Goal: Task Accomplishment & Management: Use online tool/utility

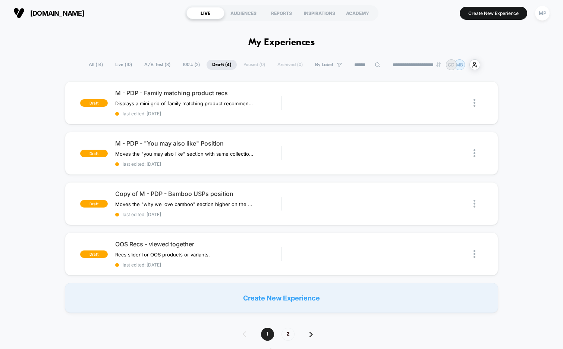
click at [147, 60] on span "A/B Test ( 8 )" at bounding box center [157, 65] width 37 height 10
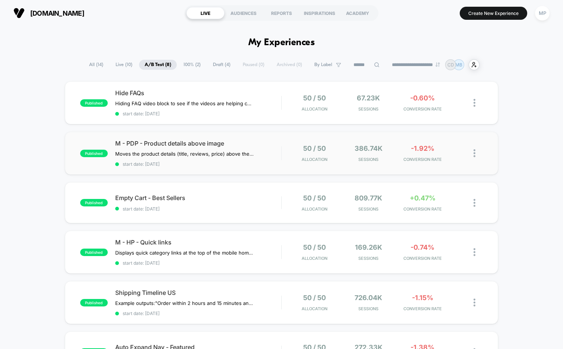
click at [226, 169] on div "published M - PDP - Product details above image Moves the product details (titl…" at bounding box center [282, 153] width 434 height 43
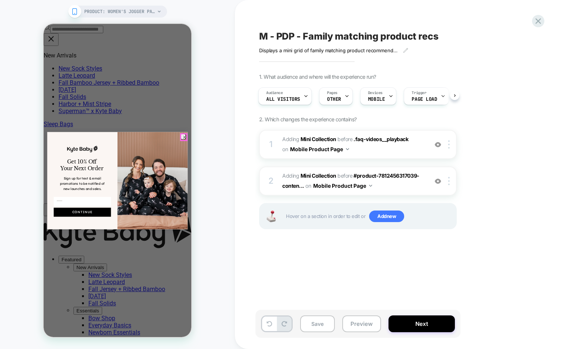
click at [182, 135] on circle "Close dialog" at bounding box center [185, 137] width 6 height 6
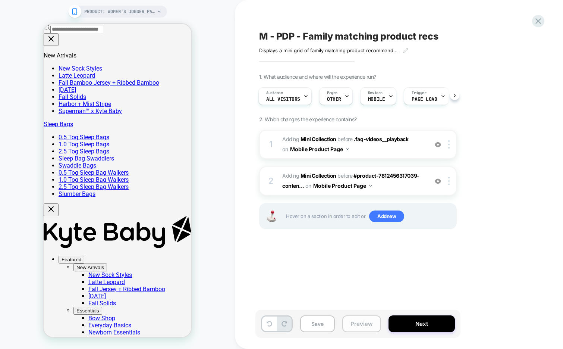
click at [354, 320] on button "Preview" at bounding box center [361, 323] width 39 height 17
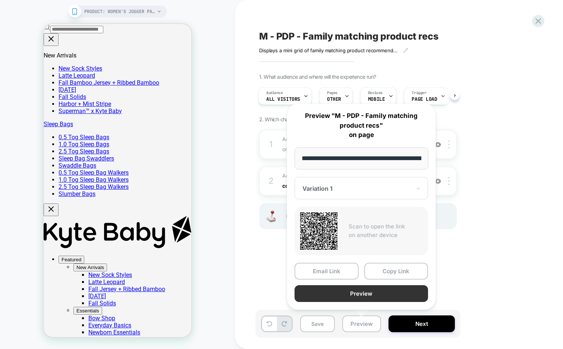
click at [339, 291] on button "Preview" at bounding box center [362, 293] width 134 height 17
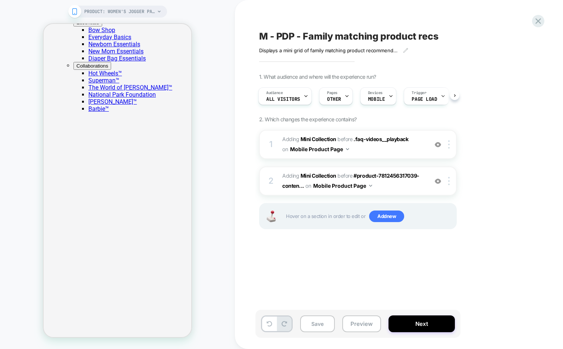
scroll to position [290, 0]
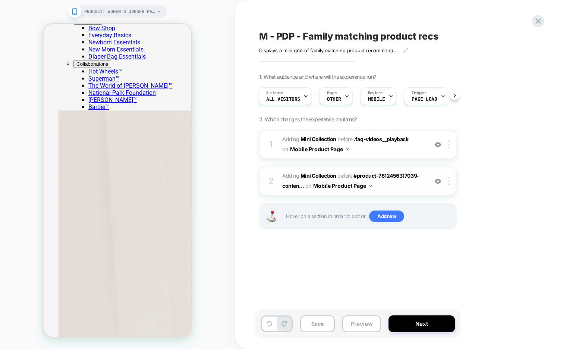
click at [407, 188] on span "#_loomi_addon_1756310030053 Adding Mini Collection BEFORE #product-781245631703…" at bounding box center [353, 181] width 142 height 20
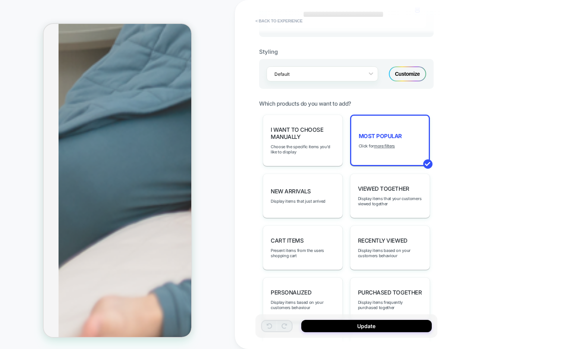
scroll to position [295, 0]
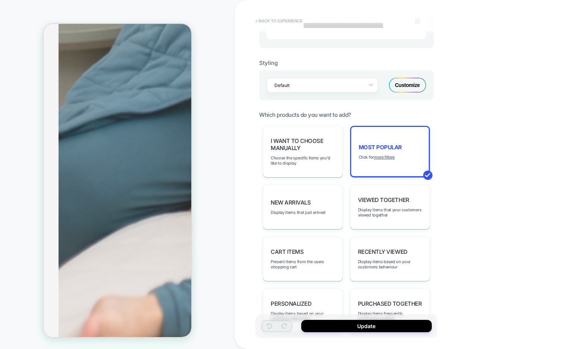
click at [275, 22] on button "< Back to experience" at bounding box center [279, 21] width 54 height 12
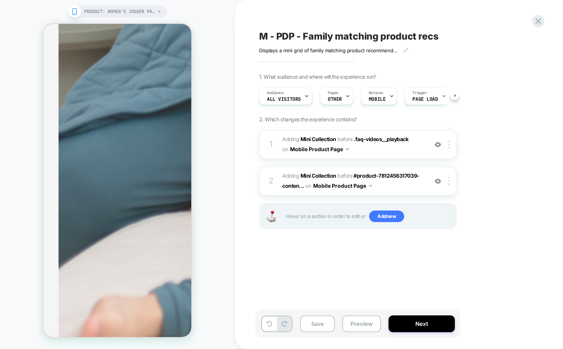
scroll to position [0, 0]
click at [372, 147] on span "#_loomi_addon_1756309347111 Adding Mini Collection BEFORE .faq-videos__playback…" at bounding box center [353, 144] width 142 height 20
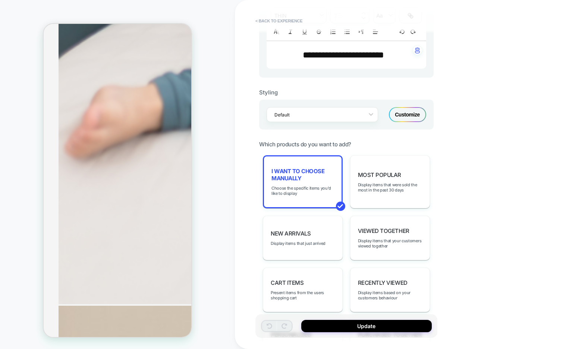
scroll to position [260, 0]
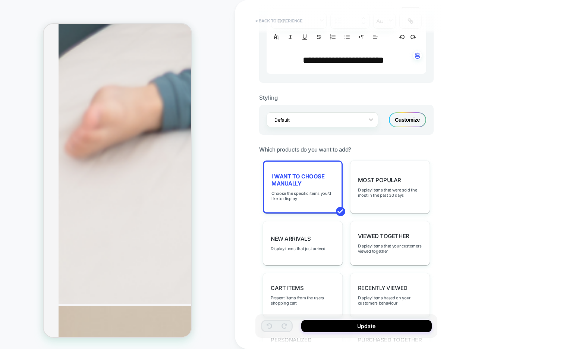
click at [286, 22] on button "< Back to experience" at bounding box center [279, 21] width 54 height 12
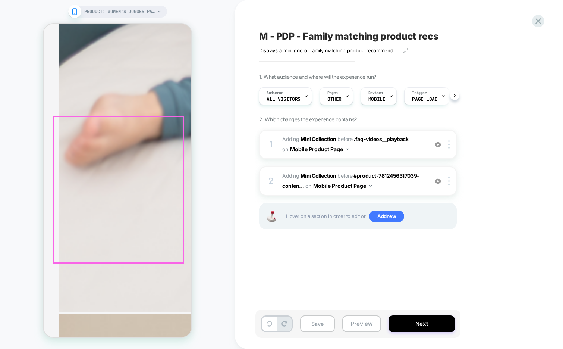
scroll to position [1204, 0]
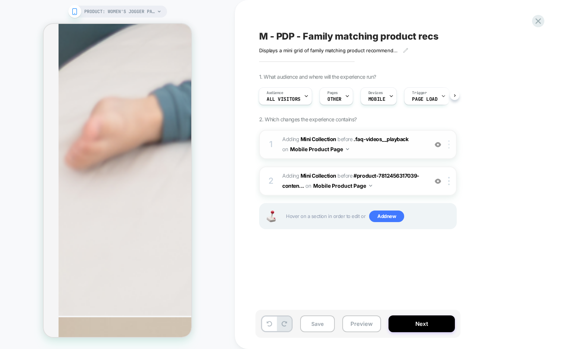
click at [449, 144] on img at bounding box center [448, 144] width 1 height 8
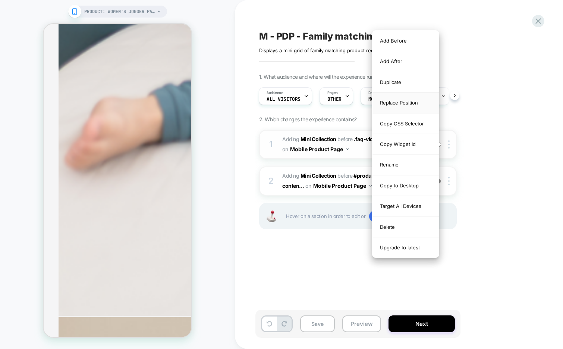
click at [408, 104] on div "Replace Position" at bounding box center [406, 102] width 66 height 21
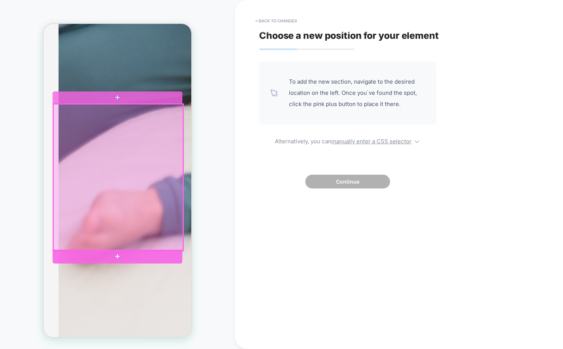
scroll to position [1110, 0]
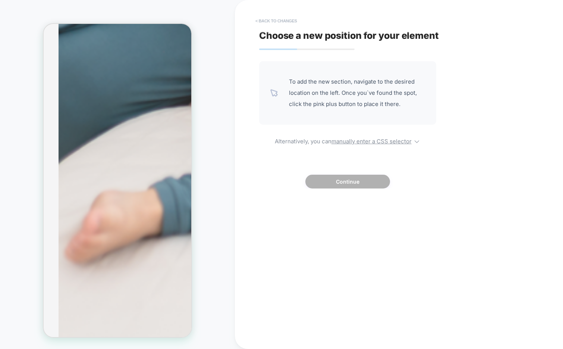
click at [263, 22] on button "< Back to changes" at bounding box center [276, 21] width 49 height 12
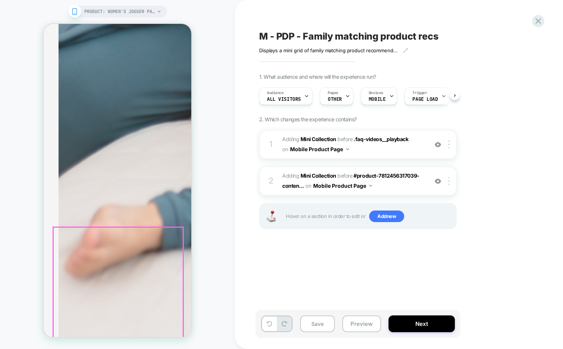
scroll to position [0, 0]
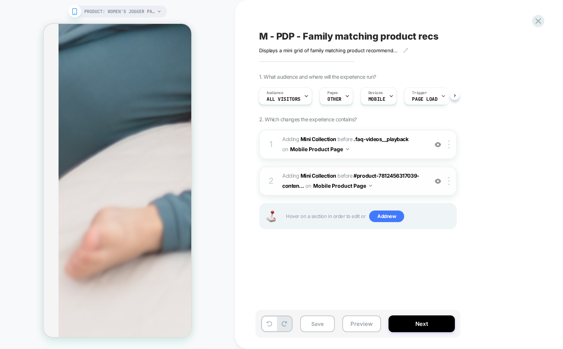
click at [436, 179] on img at bounding box center [438, 181] width 6 height 6
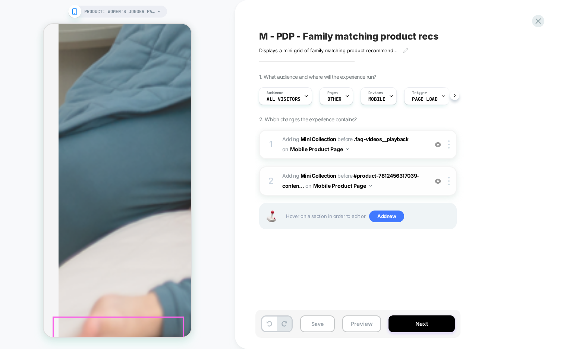
scroll to position [1004, 0]
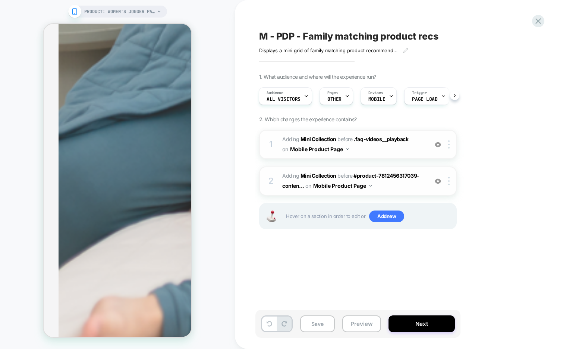
click at [436, 144] on img at bounding box center [438, 144] width 6 height 6
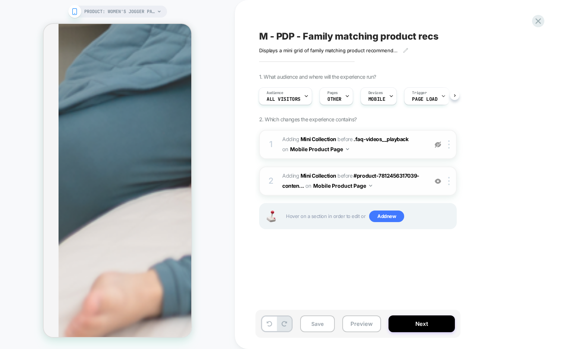
scroll to position [1034, 0]
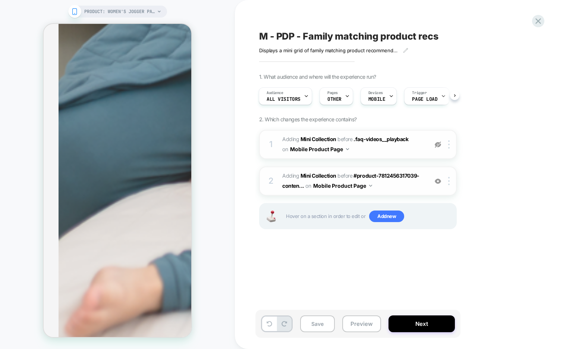
click at [435, 183] on img at bounding box center [438, 181] width 6 height 6
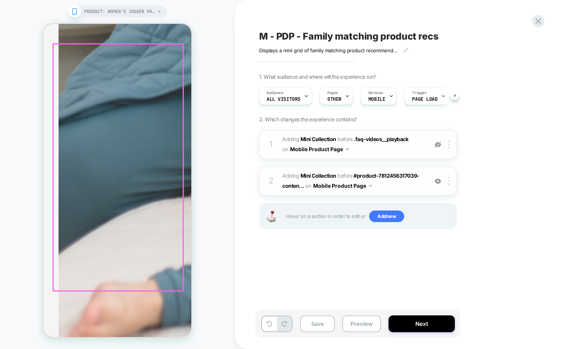
scroll to position [1014, 0]
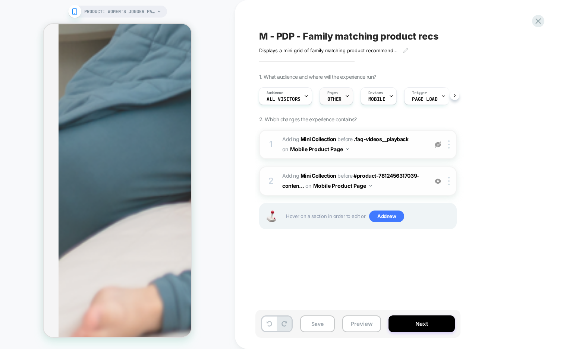
click at [348, 96] on icon at bounding box center [347, 96] width 5 height 5
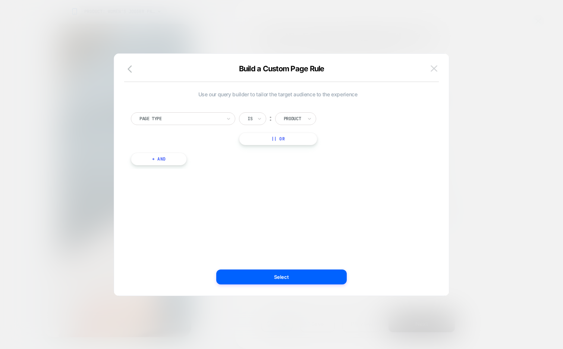
click at [430, 70] on button at bounding box center [434, 68] width 11 height 11
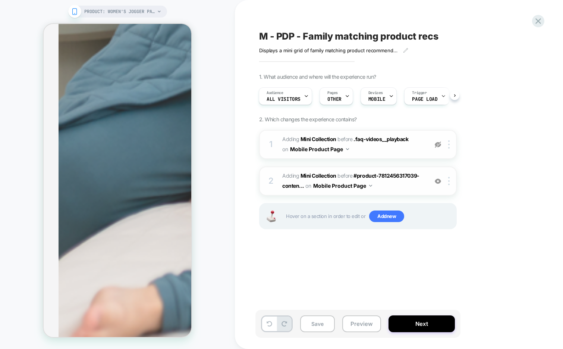
click at [390, 189] on span "#_loomi_addon_1756310030053 Adding Mini Collection BEFORE #product-781245631703…" at bounding box center [353, 181] width 142 height 20
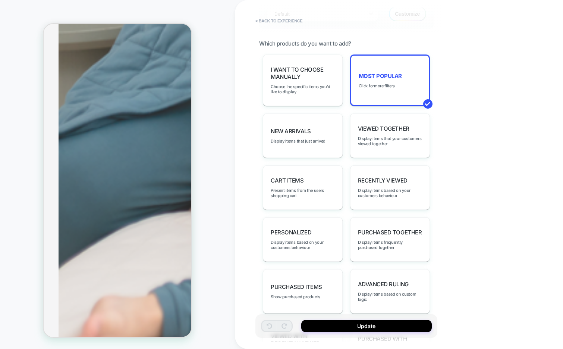
scroll to position [375, 0]
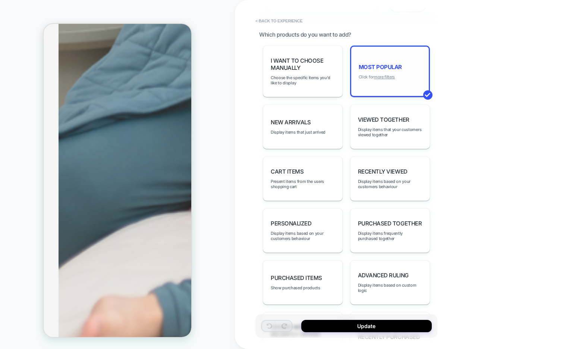
click at [380, 74] on u "more filters" at bounding box center [384, 76] width 21 height 5
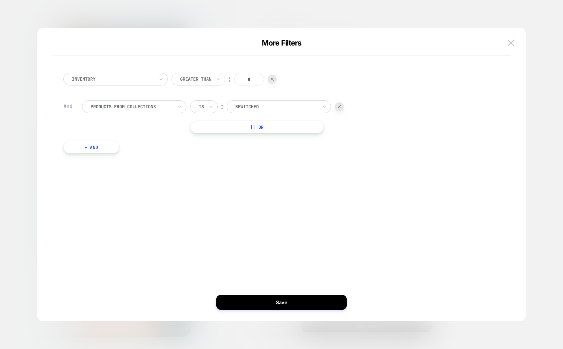
click at [293, 104] on div at bounding box center [276, 106] width 82 height 7
type input "*****"
click at [276, 135] on div "Skeleton" at bounding box center [279, 127] width 104 height 22
click at [276, 127] on div "Skeleton" at bounding box center [283, 127] width 97 height 12
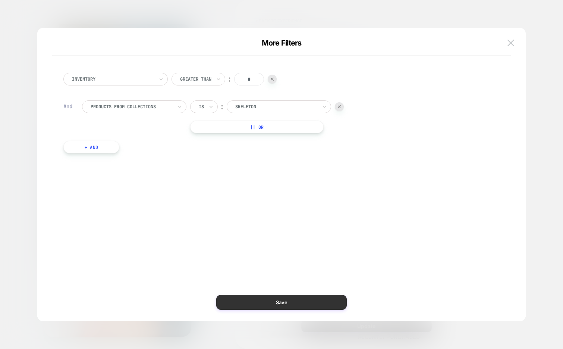
click at [253, 299] on button "Save" at bounding box center [281, 302] width 131 height 15
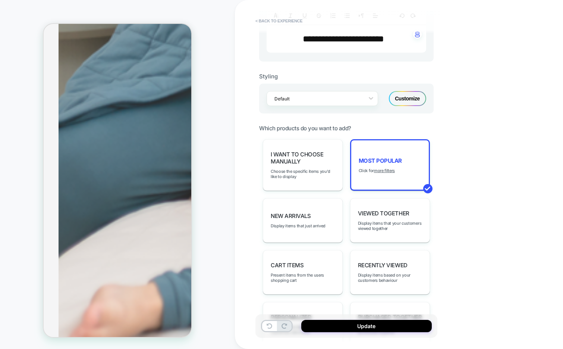
scroll to position [0, 0]
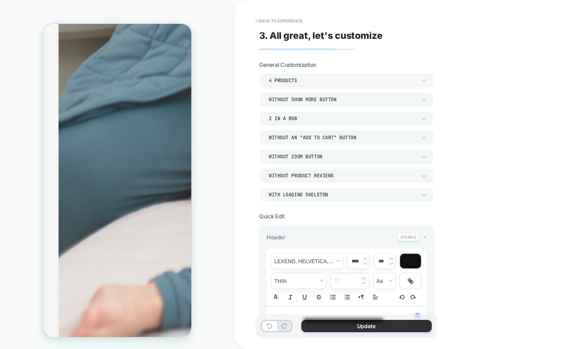
click at [315, 326] on button "Update" at bounding box center [366, 326] width 131 height 12
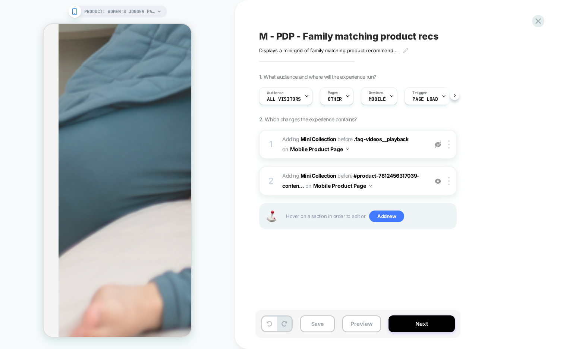
scroll to position [0, 0]
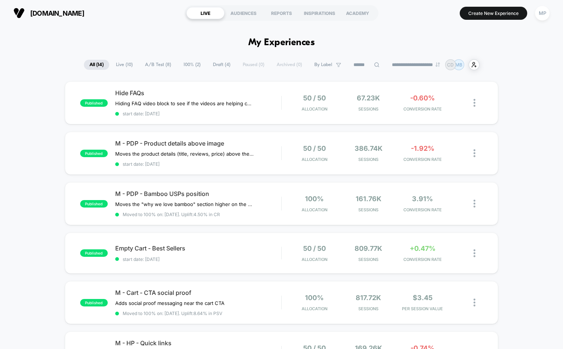
click at [210, 64] on span "Draft ( 4 )" at bounding box center [221, 65] width 29 height 10
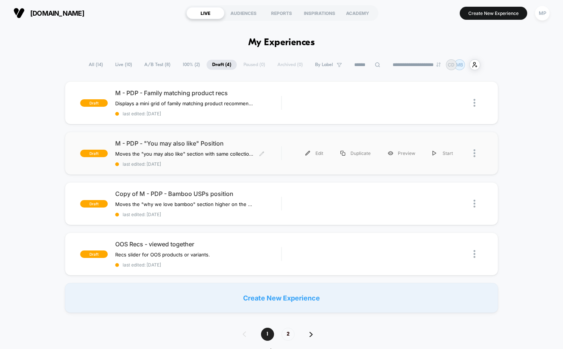
click at [203, 163] on span "last edited: 8/27/2025" at bounding box center [198, 164] width 166 height 6
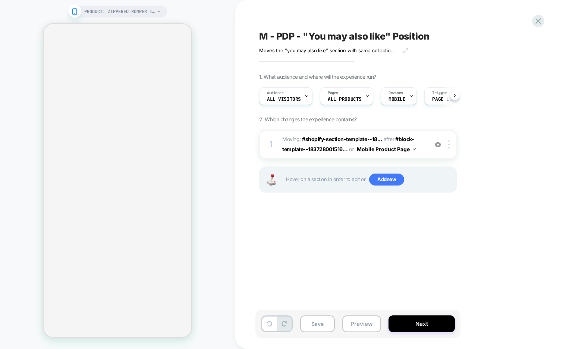
scroll to position [0, 1]
click at [435, 146] on img at bounding box center [438, 144] width 6 height 6
click at [436, 145] on img at bounding box center [438, 144] width 6 height 6
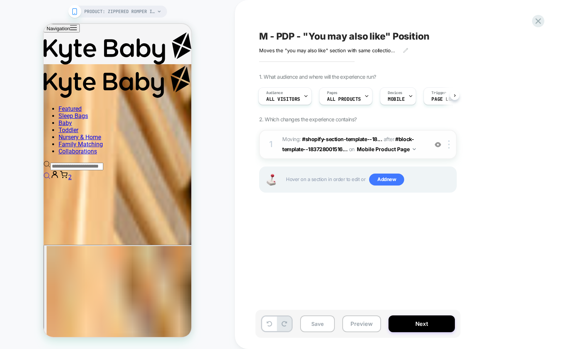
scroll to position [0, 0]
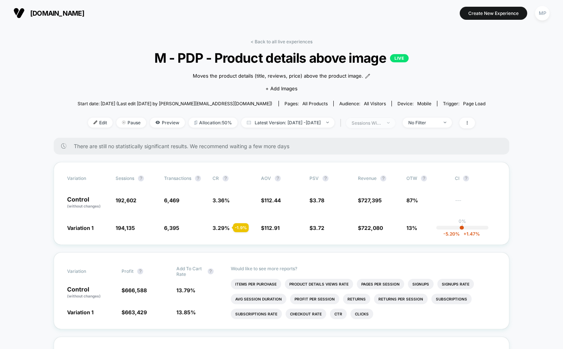
click at [373, 120] on div "sessions with impression" at bounding box center [367, 123] width 30 height 6
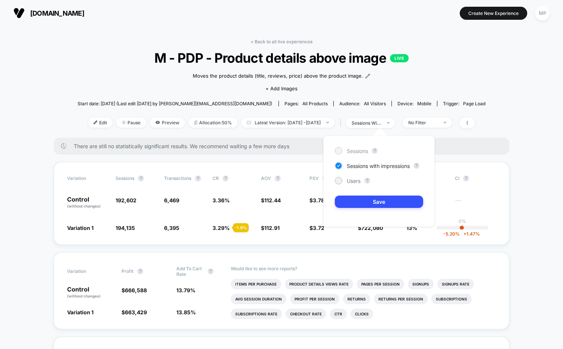
click at [345, 152] on div "Sessions" at bounding box center [351, 150] width 33 height 7
click at [359, 200] on button "Save" at bounding box center [379, 201] width 88 height 12
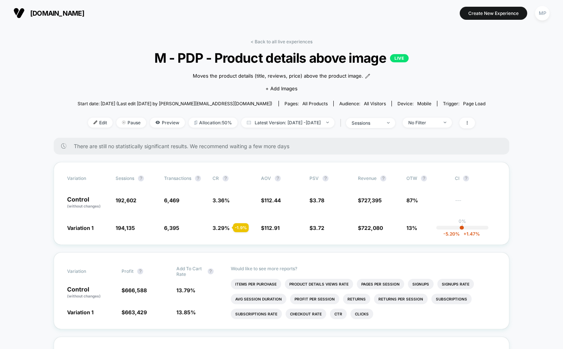
click at [371, 117] on div "| sessions" at bounding box center [366, 122] width 57 height 11
click at [371, 126] on span "sessions" at bounding box center [370, 123] width 49 height 10
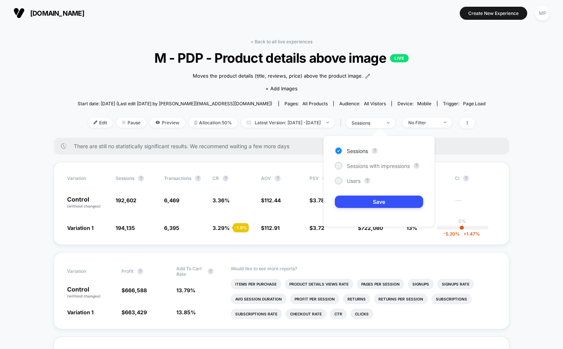
click at [354, 160] on div "Sessions ? Sessions with impressions ? Users ? Save" at bounding box center [379, 180] width 112 height 91
click at [351, 165] on span "Sessions with impressions" at bounding box center [378, 166] width 63 height 6
click at [351, 204] on button "Save" at bounding box center [379, 201] width 88 height 12
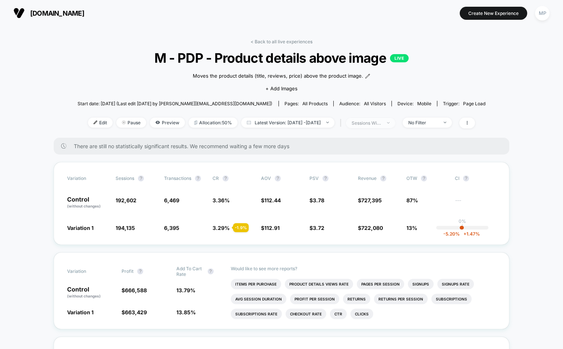
click at [373, 125] on span "sessions with impression" at bounding box center [370, 123] width 49 height 10
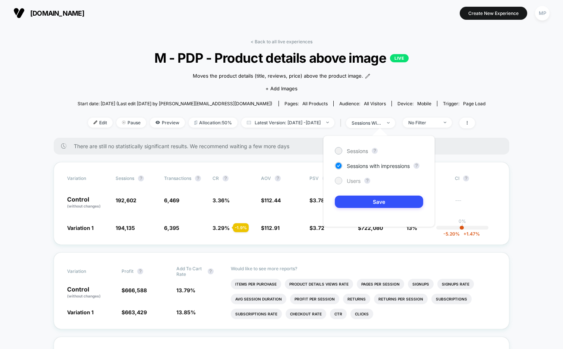
click at [350, 178] on span "Users" at bounding box center [354, 181] width 14 height 6
click at [349, 202] on button "Save" at bounding box center [379, 201] width 88 height 12
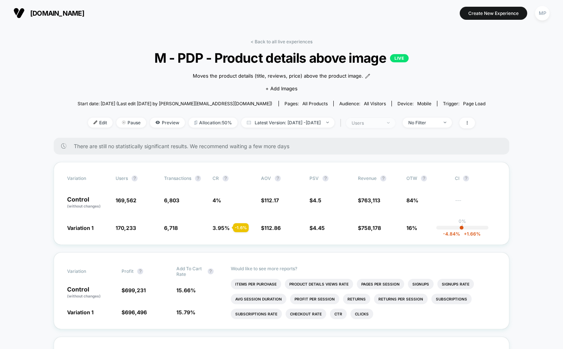
click at [373, 120] on div "users" at bounding box center [367, 123] width 30 height 6
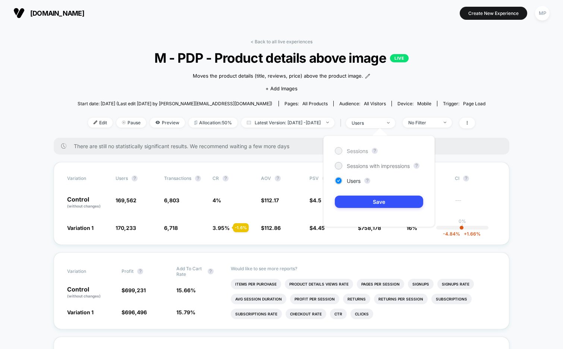
click at [355, 148] on span "Sessions" at bounding box center [357, 151] width 21 height 6
click at [352, 202] on button "Save" at bounding box center [379, 201] width 88 height 12
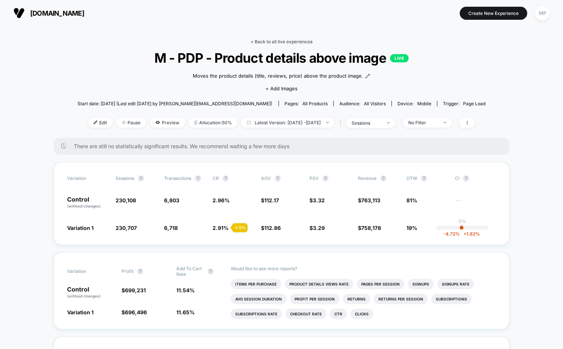
click at [286, 41] on link "< Back to all live experiences" at bounding box center [282, 42] width 62 height 6
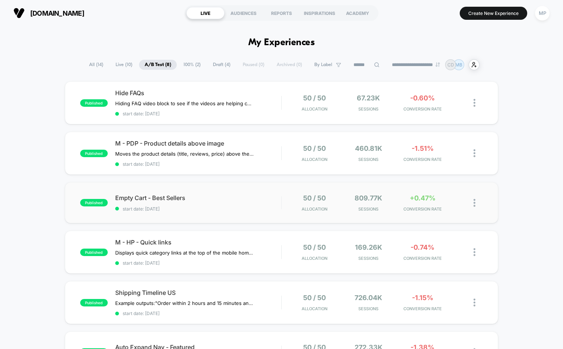
click at [219, 213] on div "published Empty Cart - Best Sellers start date: 8/13/2025 50 / 50 Allocation 80…" at bounding box center [282, 202] width 434 height 41
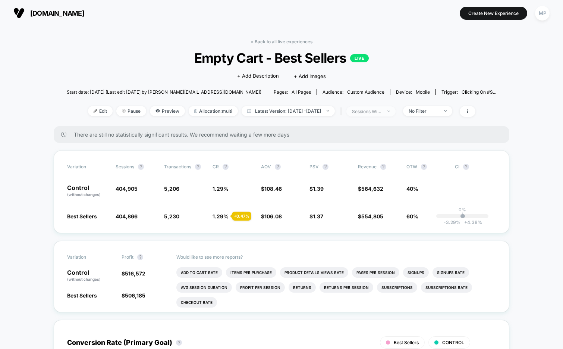
click at [378, 111] on div "sessions with impression" at bounding box center [367, 112] width 30 height 6
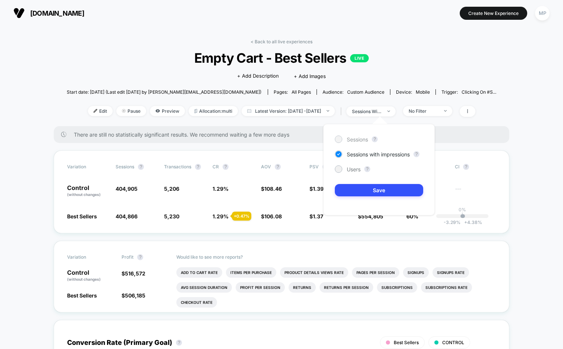
click at [350, 140] on span "Sessions" at bounding box center [357, 139] width 21 height 6
click at [347, 192] on button "Save" at bounding box center [379, 190] width 88 height 12
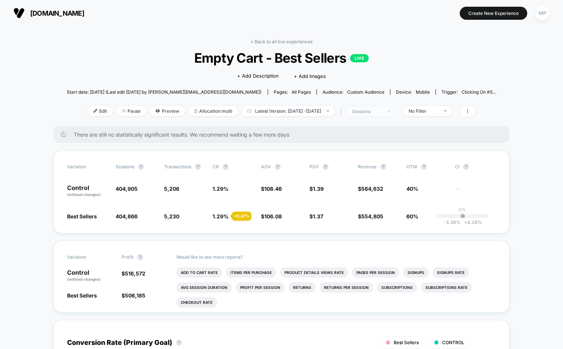
click at [373, 112] on div "sessions" at bounding box center [367, 112] width 30 height 6
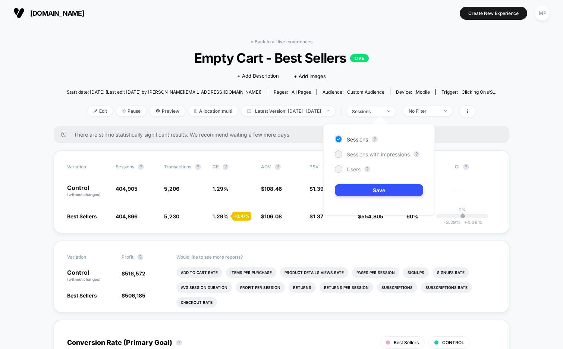
click at [349, 168] on span "Users" at bounding box center [354, 169] width 14 height 6
click at [348, 187] on button "Save" at bounding box center [379, 190] width 88 height 12
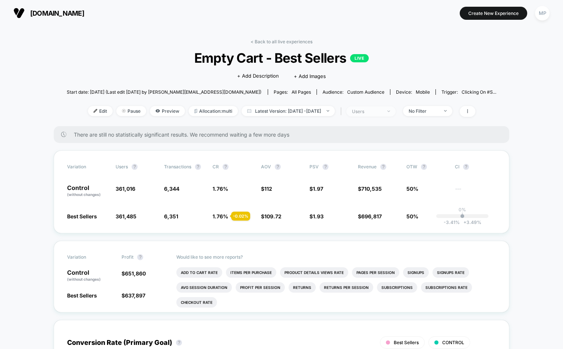
click at [382, 107] on span "users" at bounding box center [370, 111] width 49 height 10
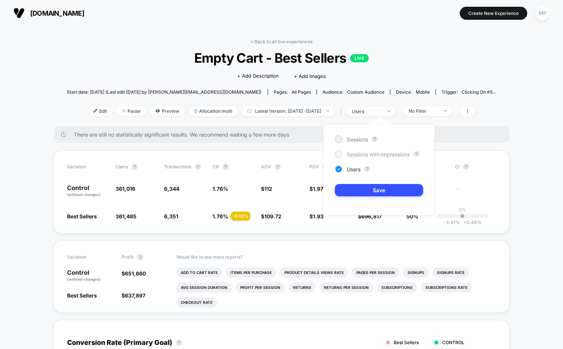
click at [350, 154] on span "Sessions with impressions" at bounding box center [378, 154] width 63 height 6
click at [352, 189] on button "Save" at bounding box center [379, 190] width 88 height 12
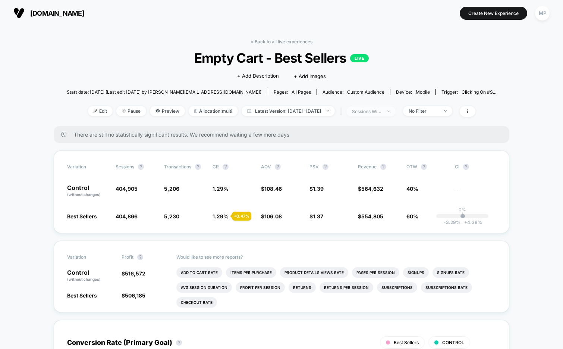
click at [376, 112] on div "sessions with impression" at bounding box center [367, 112] width 30 height 6
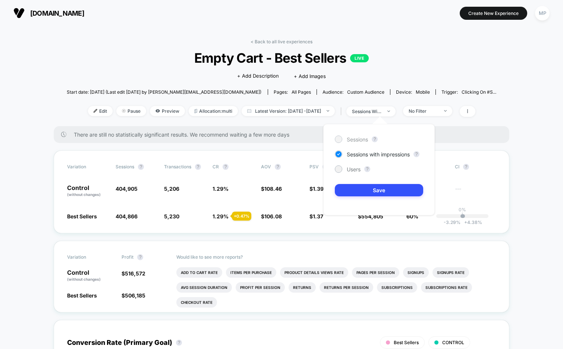
click at [357, 135] on div "Sessions" at bounding box center [351, 138] width 33 height 7
click at [347, 187] on button "Save" at bounding box center [379, 190] width 88 height 12
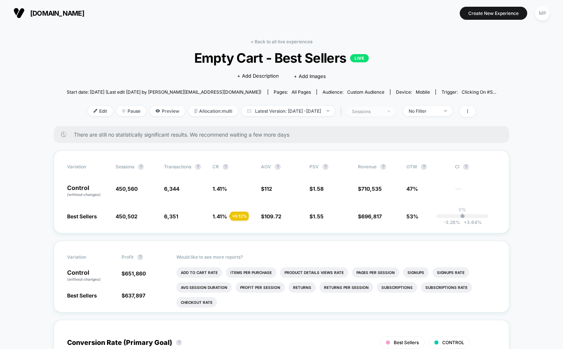
click at [371, 109] on div "sessions" at bounding box center [367, 112] width 30 height 6
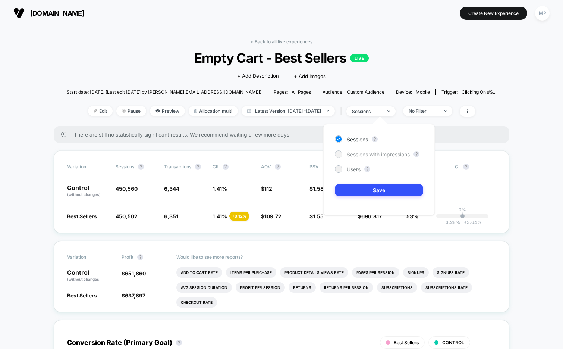
click at [361, 154] on span "Sessions with impressions" at bounding box center [378, 154] width 63 height 6
click at [349, 192] on button "Save" at bounding box center [379, 190] width 88 height 12
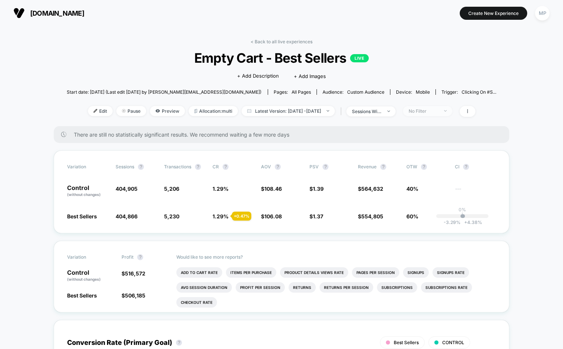
click at [439, 111] on div "No Filter" at bounding box center [424, 111] width 30 height 6
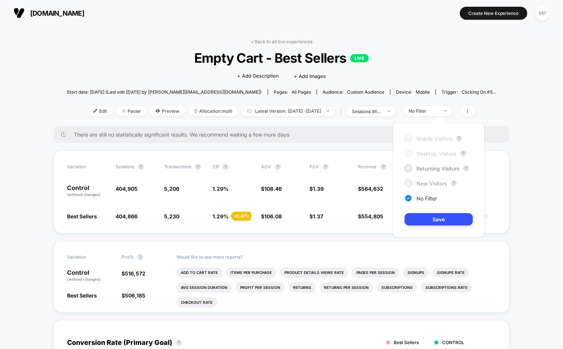
click at [432, 184] on span "New Visitors" at bounding box center [432, 183] width 31 height 6
click at [419, 216] on button "Save" at bounding box center [439, 219] width 68 height 12
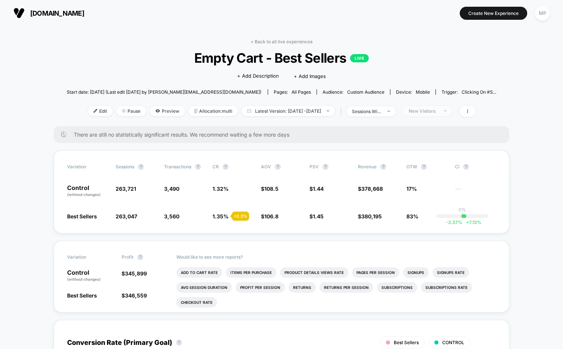
click at [436, 112] on div "New Visitors" at bounding box center [424, 111] width 30 height 6
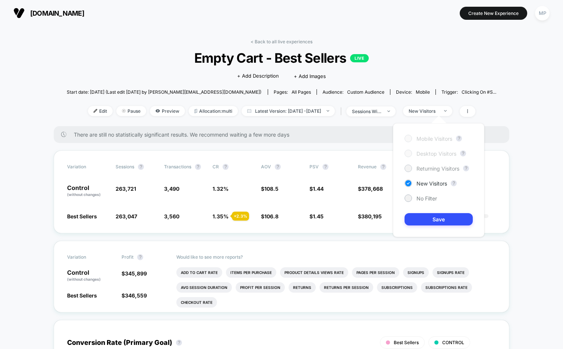
click at [426, 170] on span "Returning Visitors" at bounding box center [438, 168] width 43 height 6
click at [418, 217] on button "Save" at bounding box center [439, 219] width 68 height 12
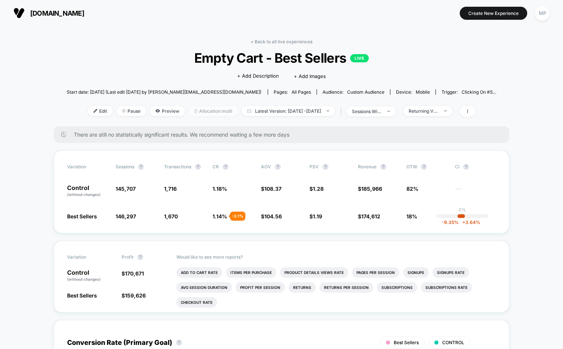
click at [197, 114] on span "Allocation: multi" at bounding box center [213, 111] width 49 height 10
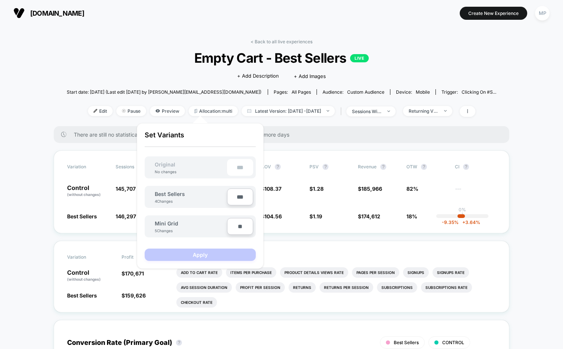
click at [162, 76] on div "Click to edit experience details + Add Description + Add Images" at bounding box center [282, 76] width 258 height 20
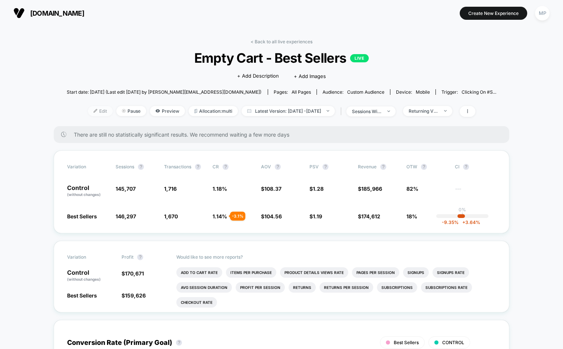
click at [90, 109] on span "Edit" at bounding box center [100, 111] width 25 height 10
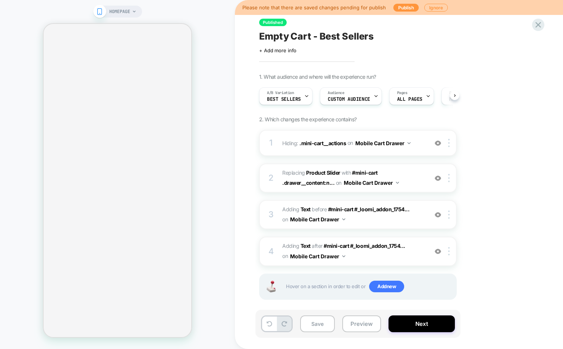
scroll to position [0, 0]
click at [302, 98] on div "A/B Variation Best Sellers" at bounding box center [283, 96] width 49 height 17
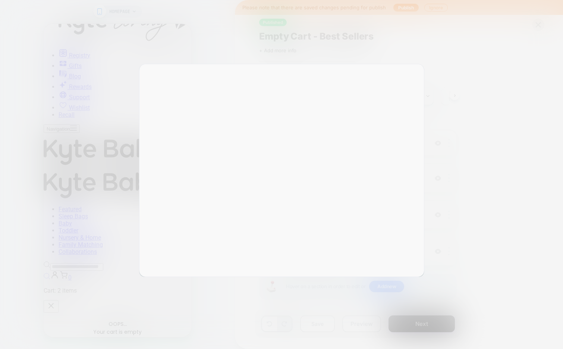
scroll to position [0, 0]
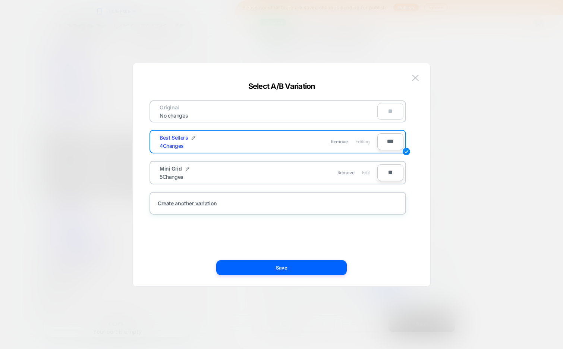
click at [366, 173] on span "Edit" at bounding box center [366, 173] width 8 height 6
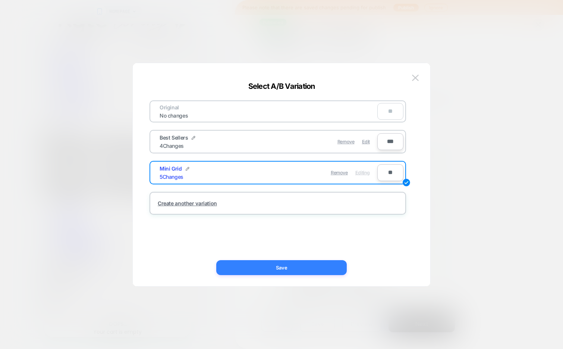
click at [308, 268] on button "Save" at bounding box center [281, 267] width 131 height 15
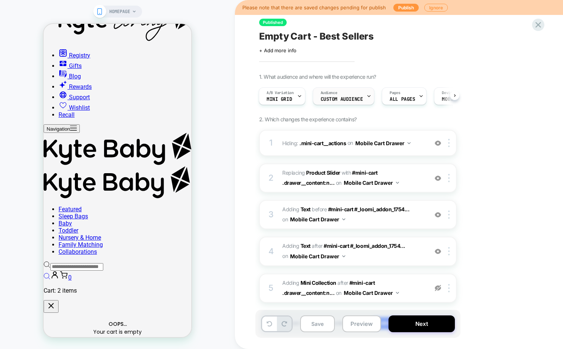
click at [360, 97] on span "Custom Audience" at bounding box center [342, 99] width 43 height 5
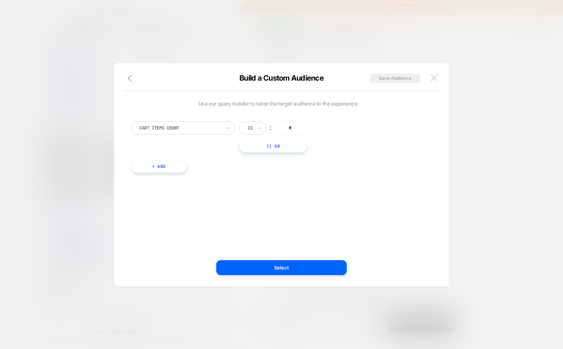
click at [432, 80] on img at bounding box center [434, 78] width 7 height 6
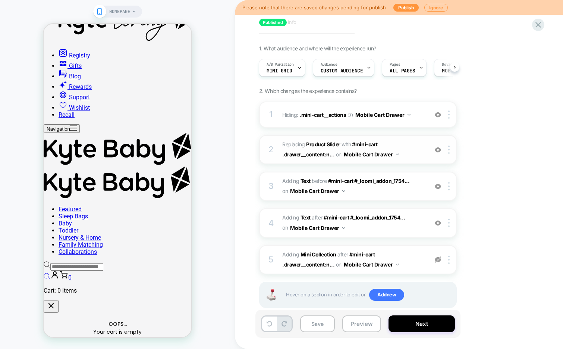
scroll to position [30, 0]
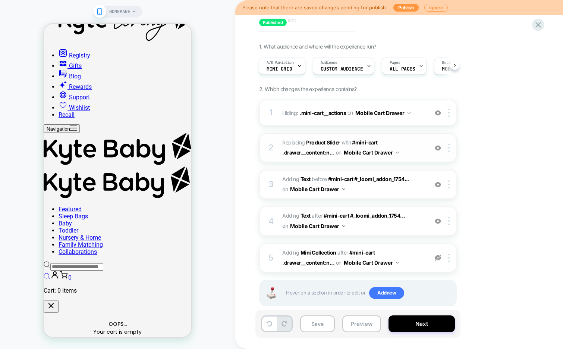
click at [439, 147] on img at bounding box center [438, 148] width 6 height 6
click at [439, 257] on img at bounding box center [438, 257] width 6 height 6
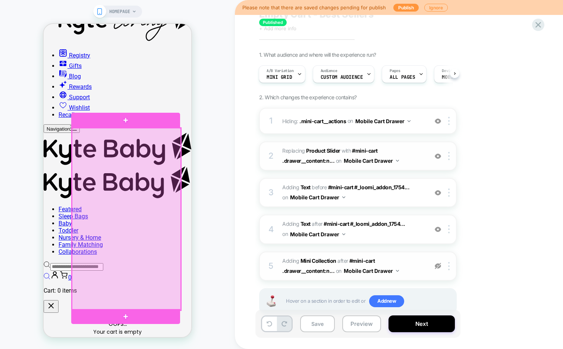
click at [125, 174] on div at bounding box center [126, 219] width 109 height 182
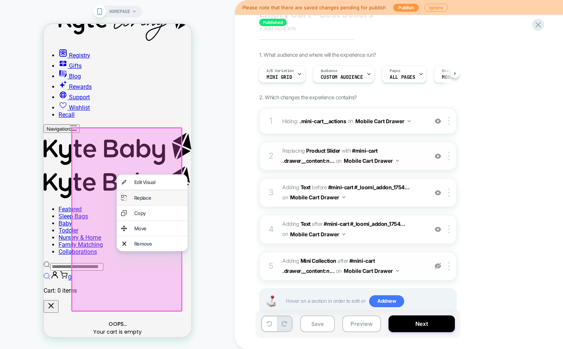
click at [140, 198] on div "Replace" at bounding box center [158, 198] width 49 height 6
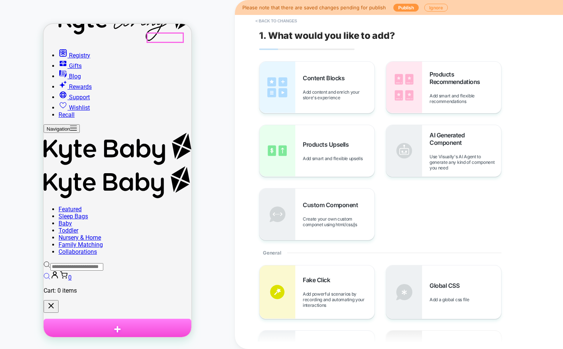
click at [72, 274] on link "0" at bounding box center [65, 277] width 12 height 7
click at [454, 86] on div "Products Recommendations Add smart and flexible recommendations" at bounding box center [466, 87] width 72 height 34
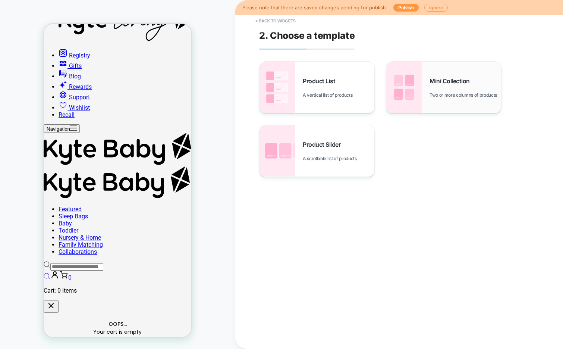
click at [453, 87] on div "Mini Collection Two or more columns of products" at bounding box center [466, 87] width 72 height 21
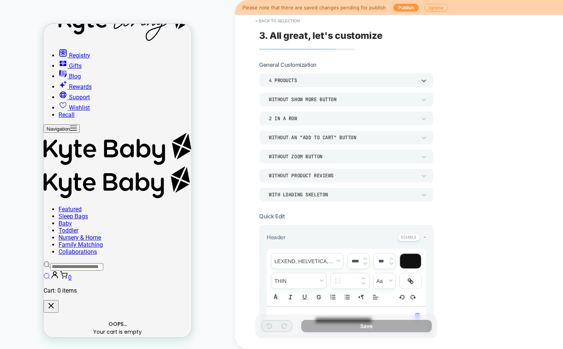
click at [362, 81] on div "4 Products" at bounding box center [343, 80] width 148 height 6
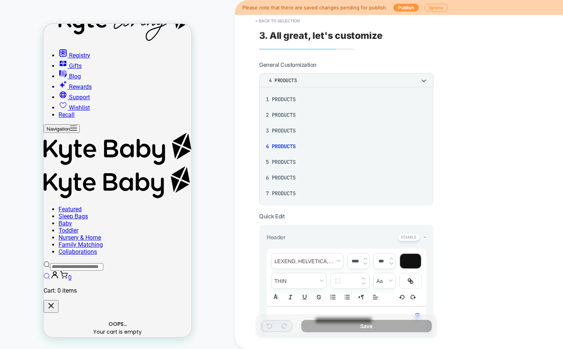
click at [293, 175] on div "6 Products" at bounding box center [346, 178] width 168 height 16
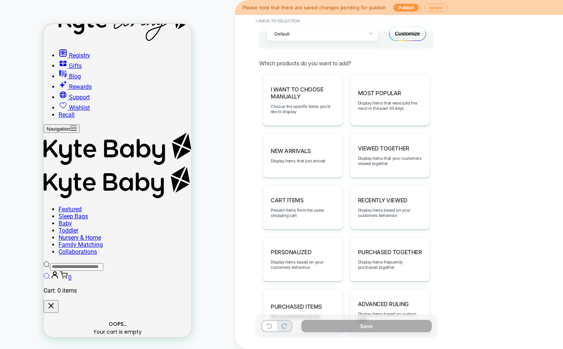
scroll to position [350, 0]
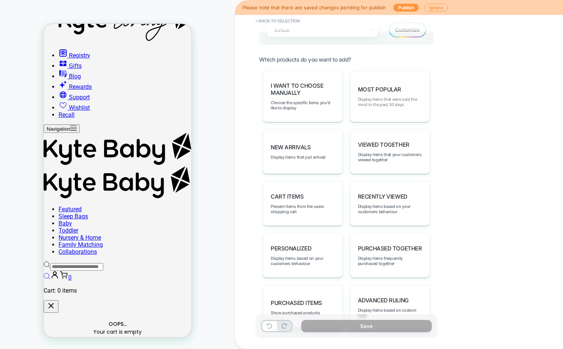
click at [390, 101] on span "Display items that were sold the most in the past 30 days" at bounding box center [390, 102] width 64 height 10
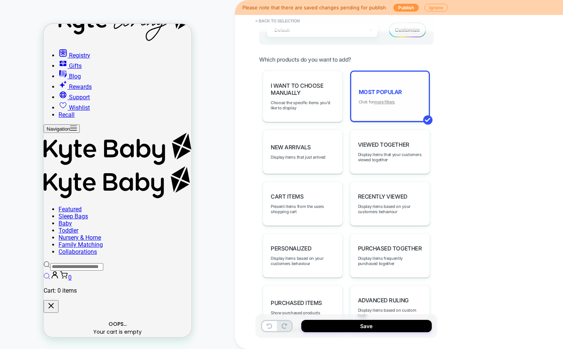
click at [390, 100] on u "more filters" at bounding box center [384, 101] width 21 height 5
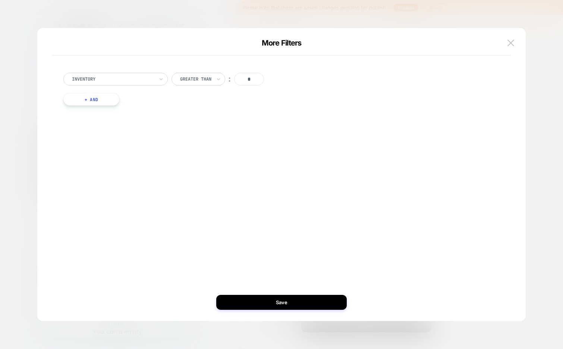
click at [99, 101] on button "+ And" at bounding box center [91, 99] width 56 height 13
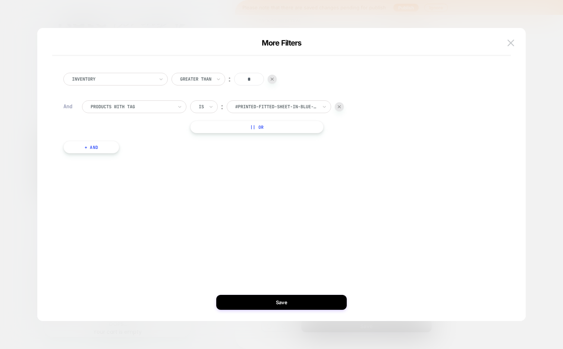
click at [141, 101] on div "products with tag" at bounding box center [134, 106] width 104 height 13
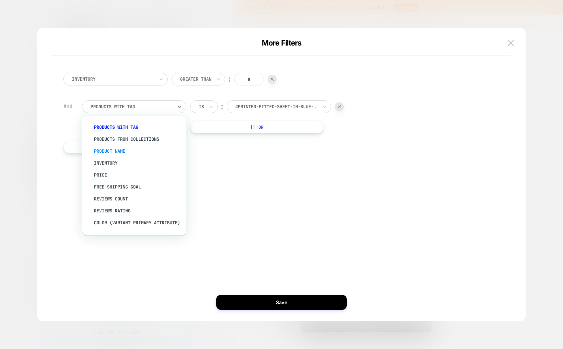
click at [131, 149] on div "Product Name" at bounding box center [138, 151] width 97 height 12
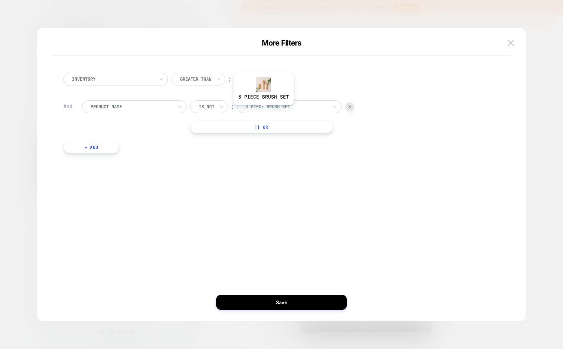
click at [273, 107] on div at bounding box center [287, 106] width 82 height 7
type input "*"
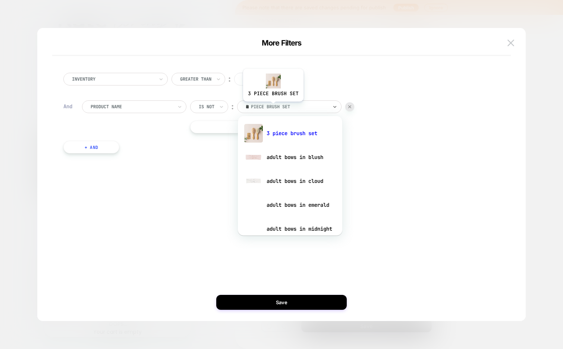
type input "***"
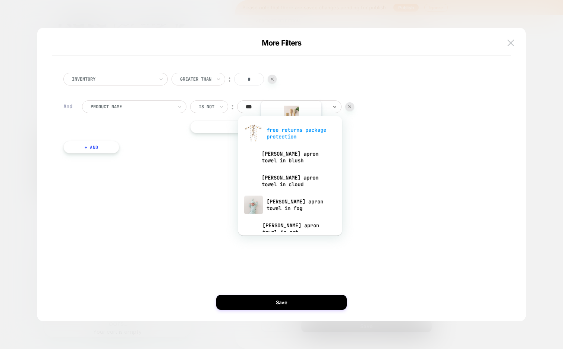
click at [292, 137] on div "free returns package protection" at bounding box center [290, 133] width 97 height 24
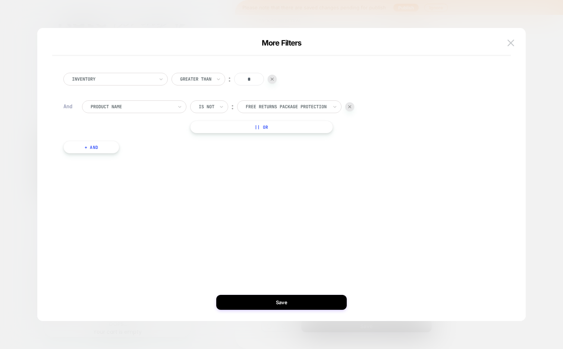
click at [95, 147] on button "+ And" at bounding box center [91, 147] width 56 height 13
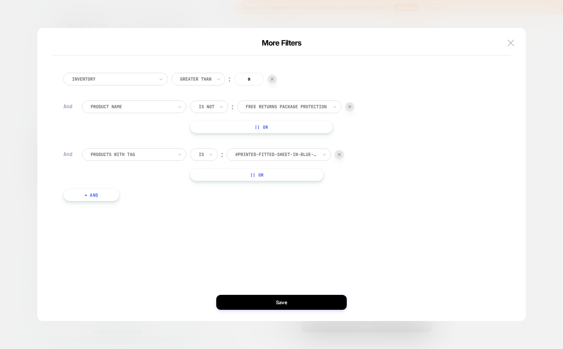
click at [150, 152] on div at bounding box center [132, 154] width 82 height 7
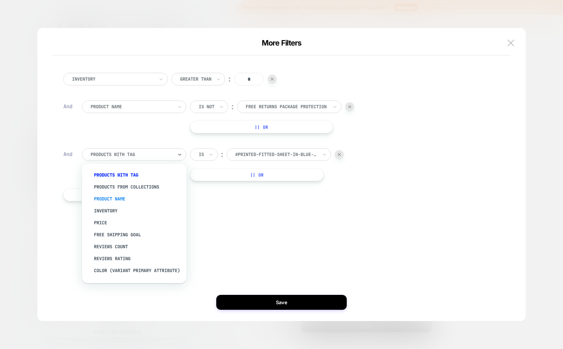
click at [131, 195] on div "Product Name" at bounding box center [138, 199] width 97 height 12
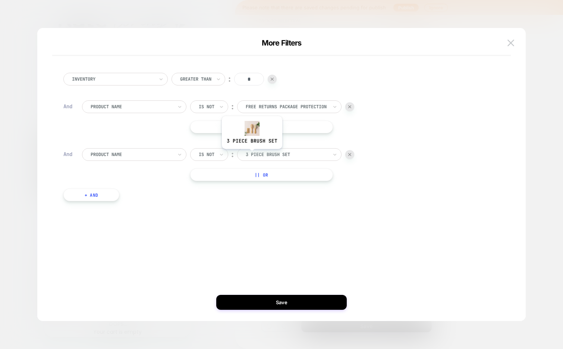
click at [255, 154] on div at bounding box center [287, 154] width 82 height 7
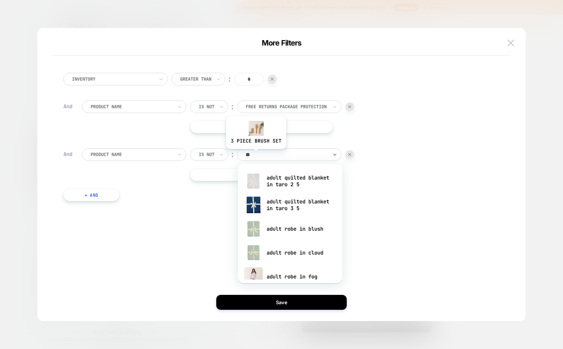
type input "*"
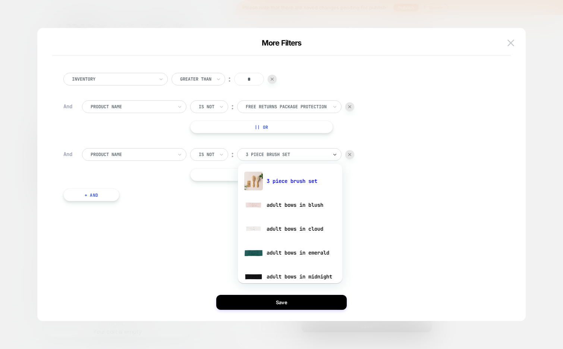
click at [353, 156] on div at bounding box center [349, 154] width 9 height 9
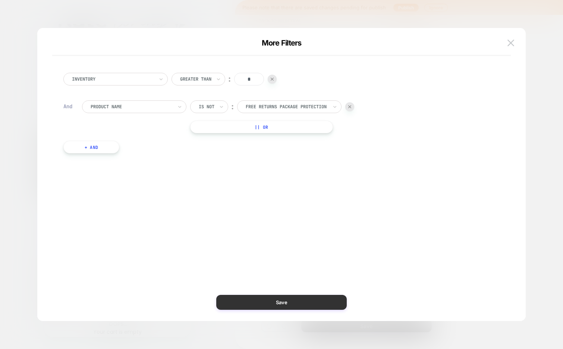
click at [296, 303] on button "Save" at bounding box center [281, 302] width 131 height 15
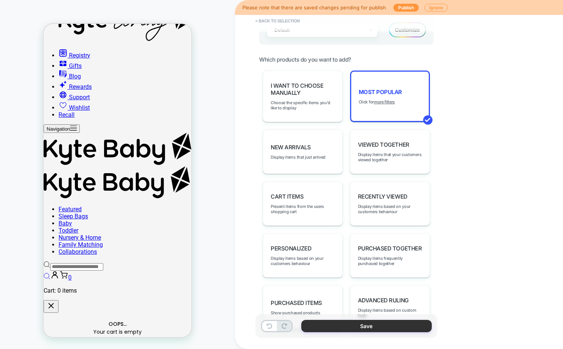
click at [344, 328] on button "Save" at bounding box center [366, 326] width 131 height 12
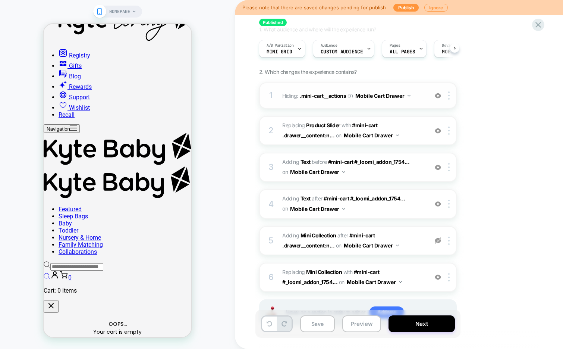
scroll to position [68, 0]
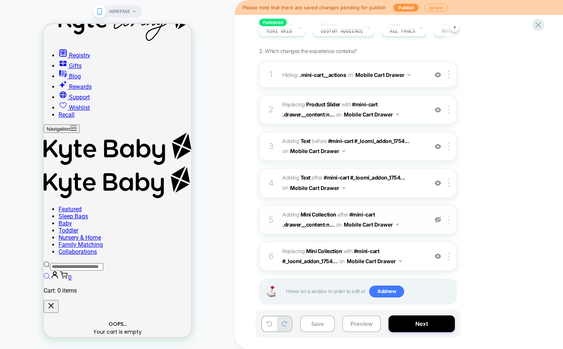
click at [450, 220] on div at bounding box center [450, 220] width 12 height 8
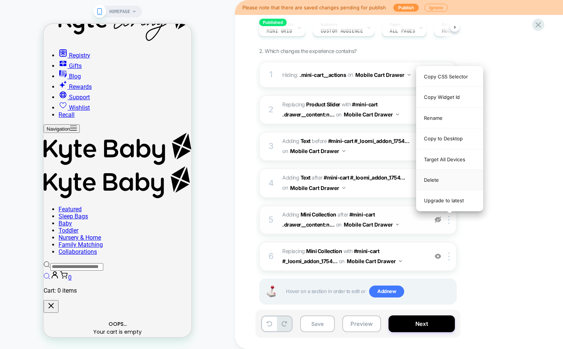
click at [446, 183] on div "Delete" at bounding box center [450, 180] width 66 height 21
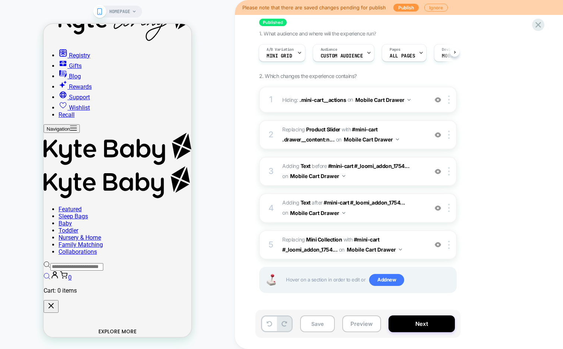
scroll to position [43, 0]
click at [439, 172] on img at bounding box center [438, 172] width 6 height 6
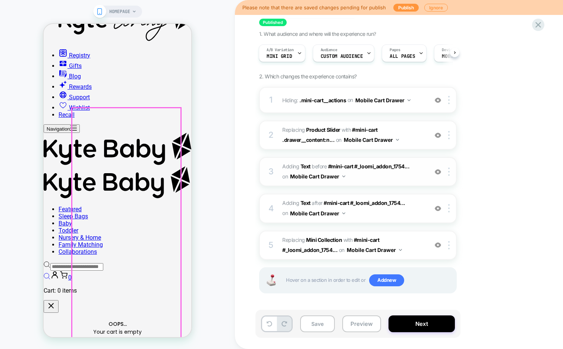
scroll to position [0, 0]
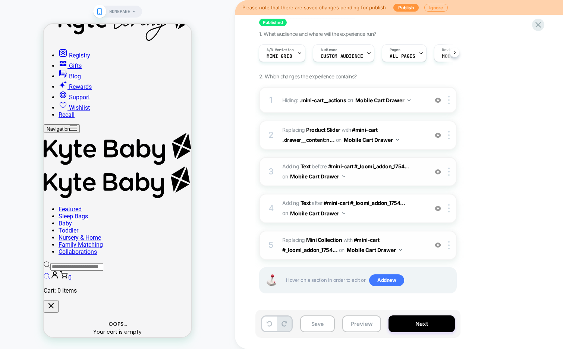
click at [437, 244] on img at bounding box center [438, 245] width 6 height 6
click at [406, 238] on span "#_loomi_addon_1756843115062 Replacing Mini Collection WITH #mini-cart #_loomi_a…" at bounding box center [353, 245] width 142 height 20
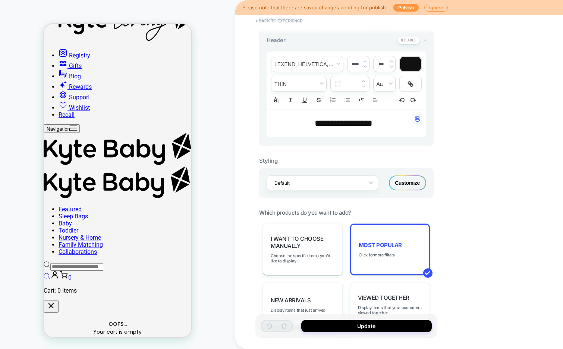
scroll to position [203, 0]
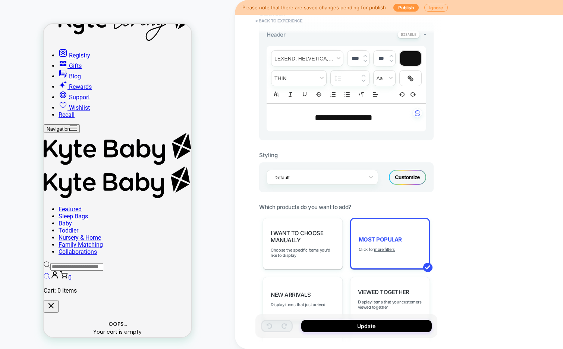
click at [409, 179] on div "Customize" at bounding box center [407, 177] width 37 height 15
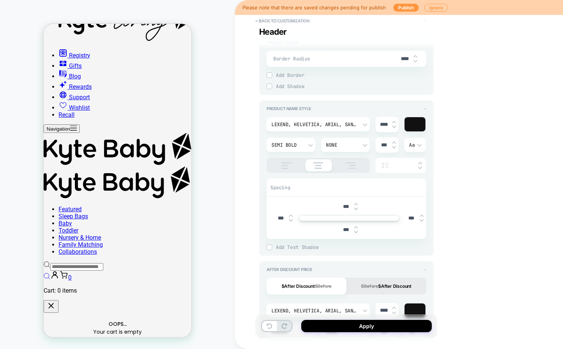
type textarea "*"
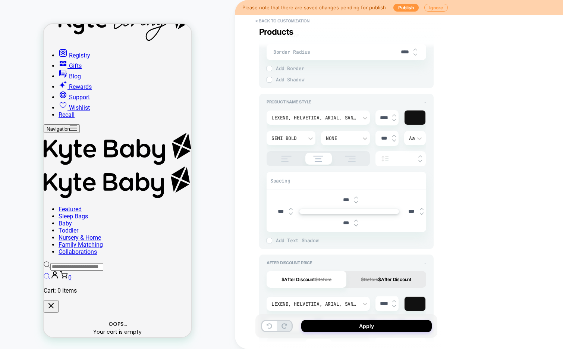
scroll to position [320, 0]
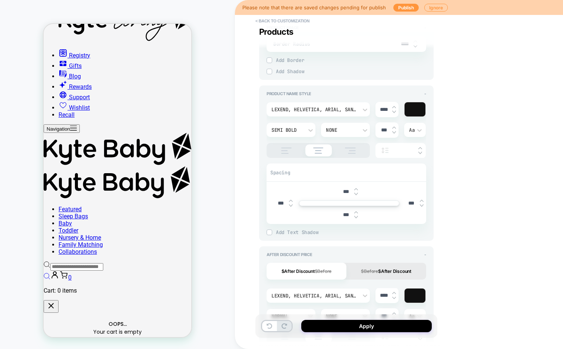
click at [415, 109] on div at bounding box center [415, 109] width 21 height 14
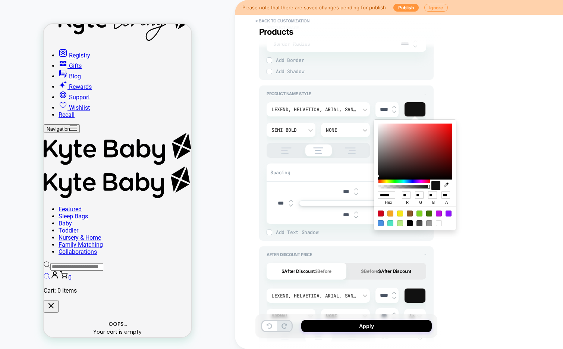
click at [462, 107] on div "**********" at bounding box center [399, 174] width 328 height 349
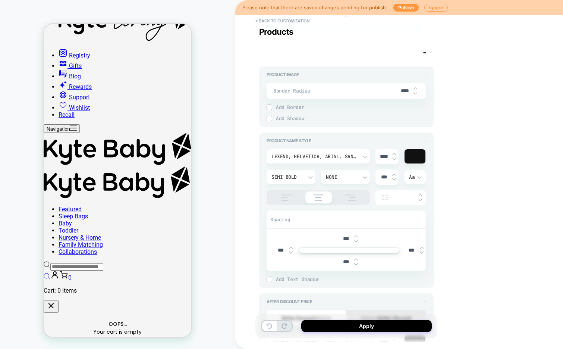
scroll to position [268, 0]
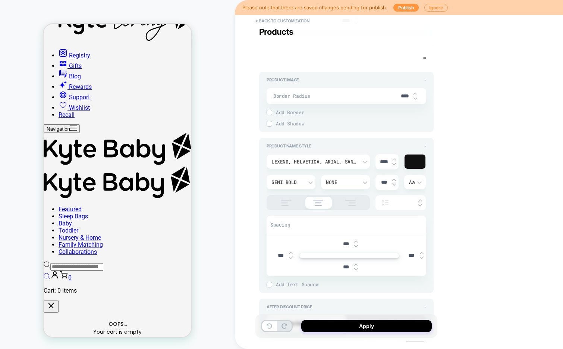
click at [419, 160] on div at bounding box center [415, 161] width 21 height 14
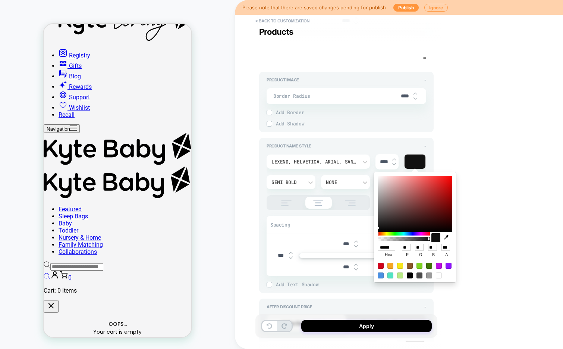
click at [387, 245] on input "******" at bounding box center [387, 247] width 18 height 7
type input "***"
type textarea "*"
type input "**"
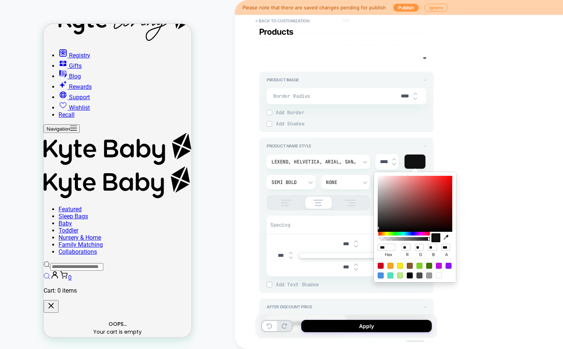
type input "**"
type textarea "*"
type input "******"
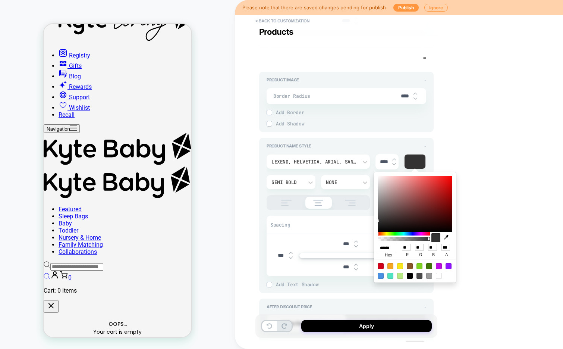
click at [432, 148] on div "Product Name Style - Lexend, Helvetica, Arial, sans-serif **** Semi Bold None *…" at bounding box center [346, 215] width 175 height 155
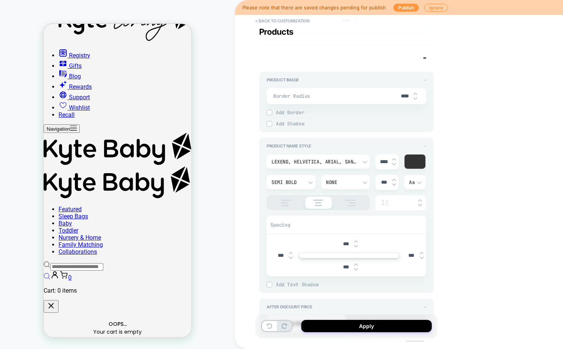
click at [282, 200] on img at bounding box center [286, 203] width 19 height 6
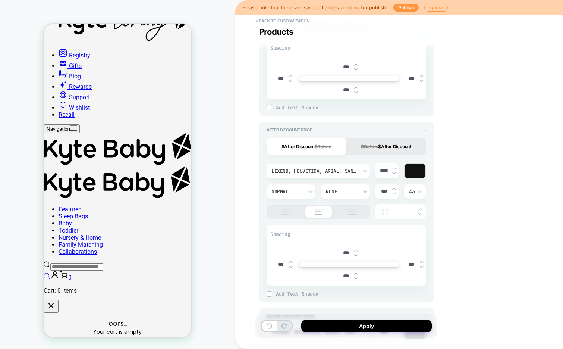
scroll to position [457, 0]
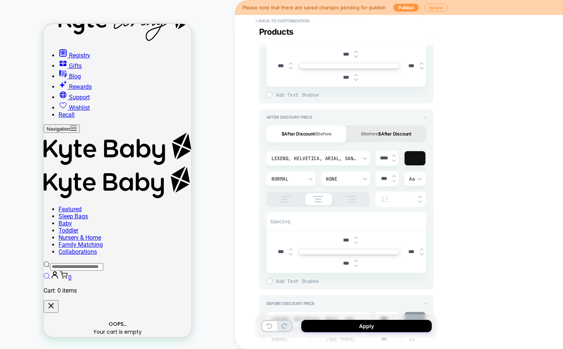
click at [285, 196] on img at bounding box center [286, 199] width 19 height 6
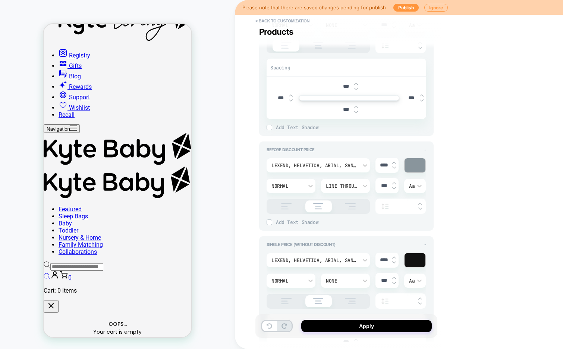
scroll to position [618, 0]
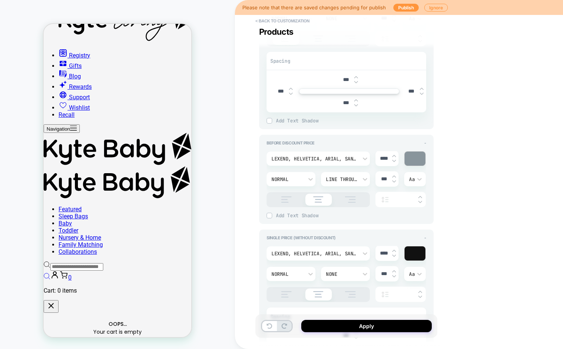
click at [284, 197] on img at bounding box center [286, 199] width 19 height 6
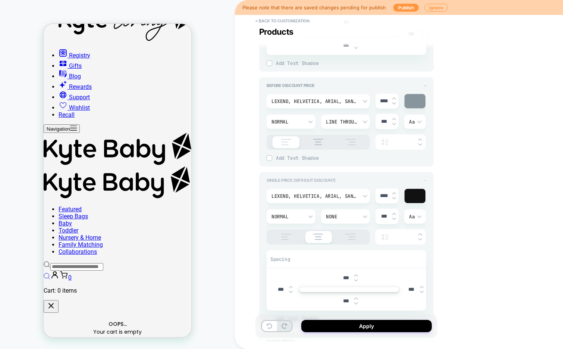
scroll to position [683, 0]
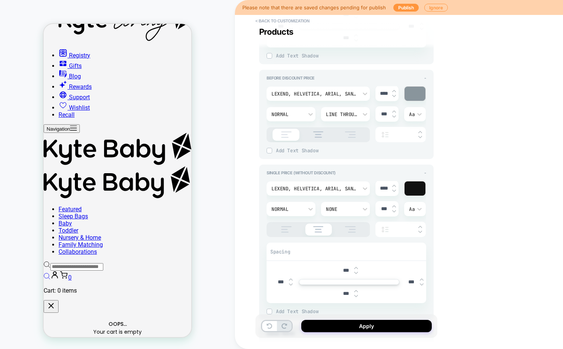
click at [282, 226] on img at bounding box center [286, 229] width 19 height 6
type textarea "*"
click at [408, 280] on input "***" at bounding box center [411, 282] width 17 height 6
type input "***"
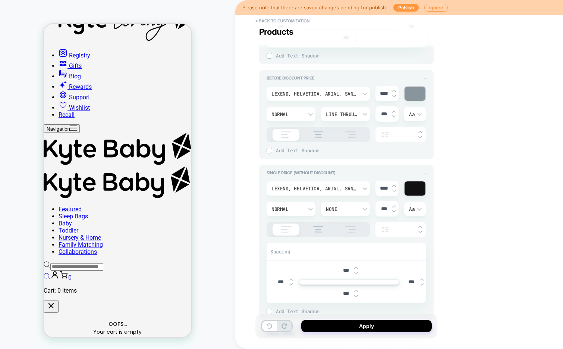
type textarea "*"
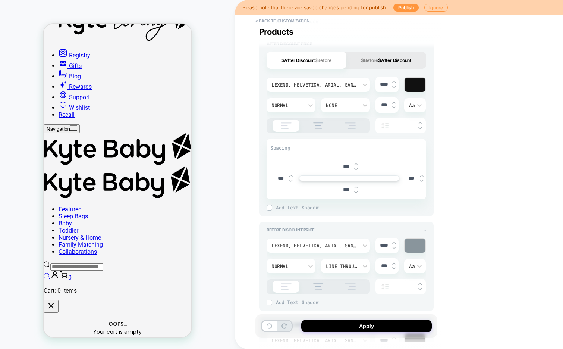
scroll to position [530, 0]
type input "***"
click at [406, 179] on input "***" at bounding box center [411, 178] width 17 height 6
type input "***"
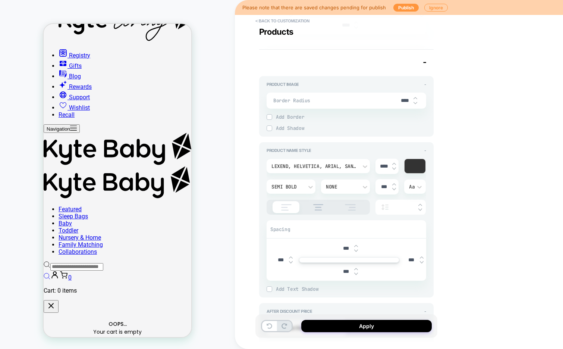
type textarea "*"
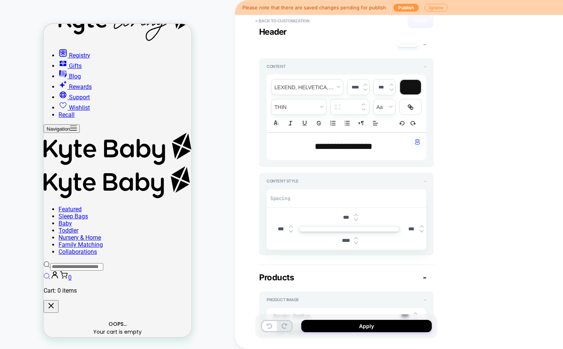
scroll to position [46, 0]
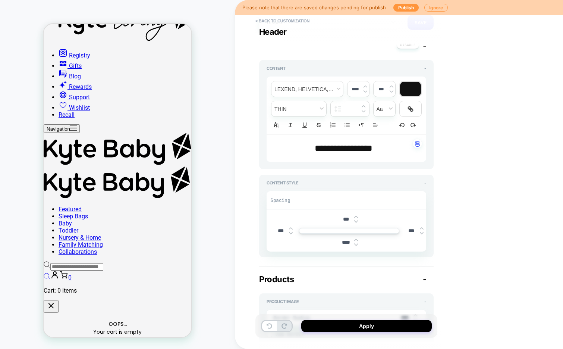
type input "***"
click at [342, 148] on span "**********" at bounding box center [344, 148] width 58 height 9
type input "****"
click at [342, 148] on span "**********" at bounding box center [344, 148] width 58 height 9
type textarea "*"
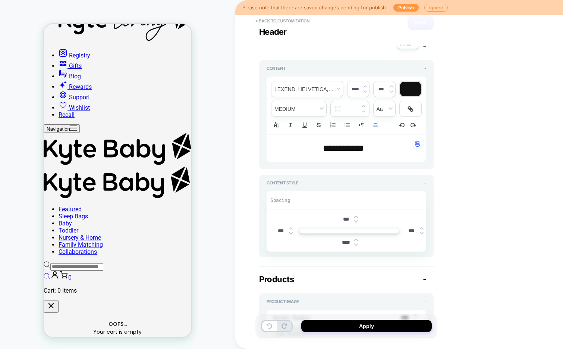
click at [346, 151] on span "**********" at bounding box center [343, 148] width 41 height 9
click at [387, 110] on span "transform" at bounding box center [385, 108] width 22 height 15
click at [384, 138] on span "transform" at bounding box center [385, 136] width 12 height 13
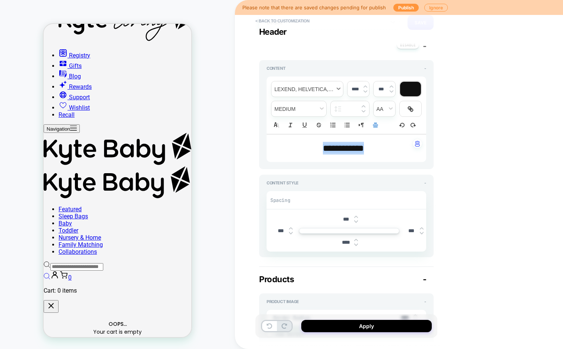
click at [303, 87] on span "font" at bounding box center [308, 88] width 72 height 15
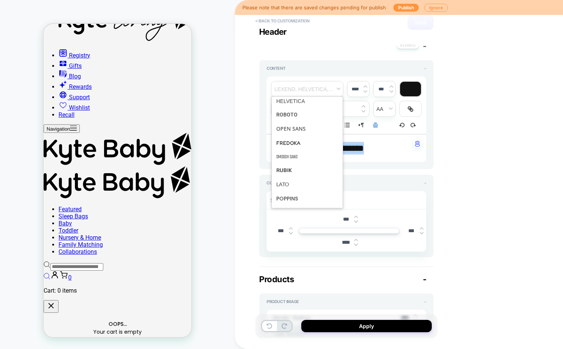
scroll to position [109, 0]
click at [297, 186] on span "font" at bounding box center [307, 181] width 62 height 15
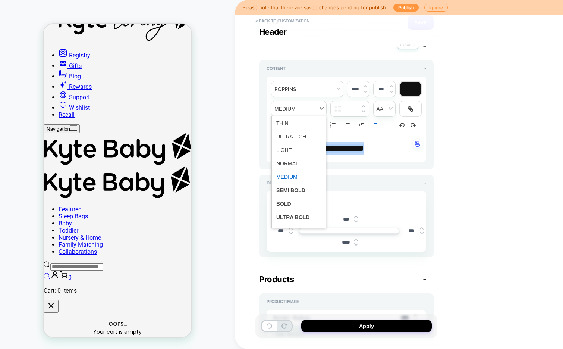
click at [295, 105] on span "fontWeight" at bounding box center [299, 108] width 55 height 15
click at [310, 88] on span "font" at bounding box center [308, 88] width 72 height 15
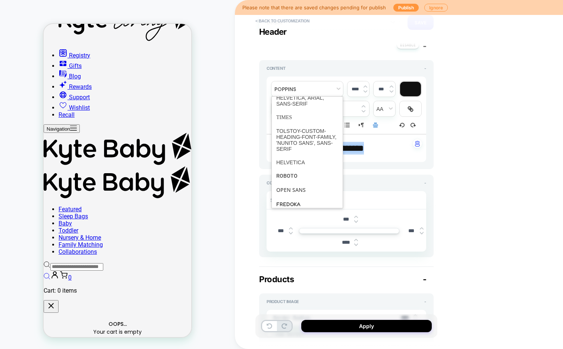
scroll to position [0, 0]
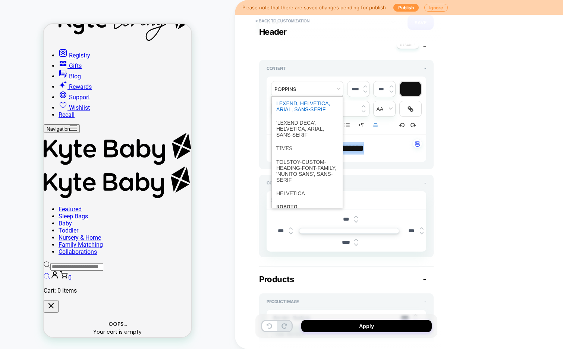
click at [309, 105] on span "font" at bounding box center [307, 106] width 62 height 19
click at [307, 92] on span "font" at bounding box center [308, 88] width 72 height 15
click at [304, 129] on span "font" at bounding box center [307, 128] width 62 height 25
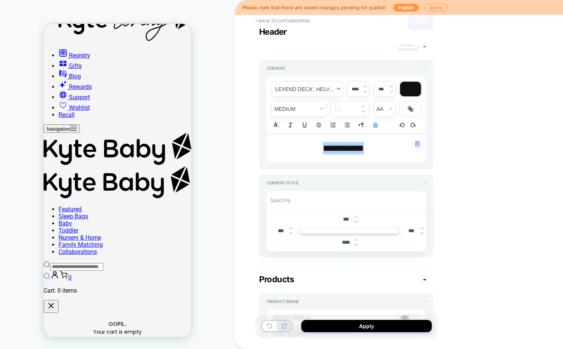
click at [305, 85] on span "font" at bounding box center [308, 88] width 72 height 15
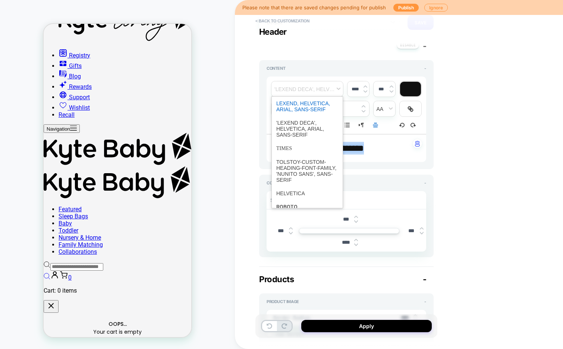
click at [285, 108] on span "font" at bounding box center [307, 106] width 62 height 19
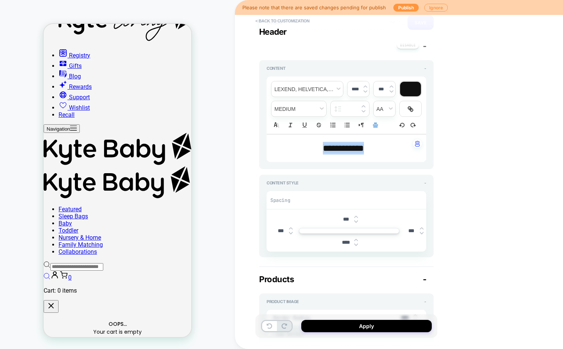
type textarea "*"
click at [352, 88] on input "****" at bounding box center [355, 89] width 15 height 6
type input "****"
type textarea "*"
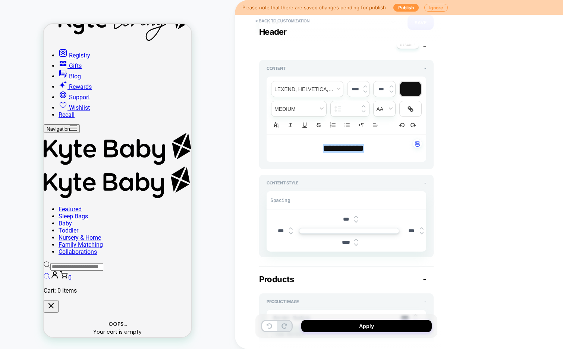
type input "****"
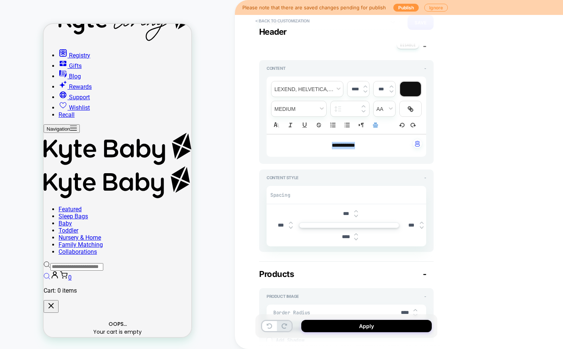
type textarea "*"
click at [365, 85] on img at bounding box center [366, 86] width 4 height 3
type input "****"
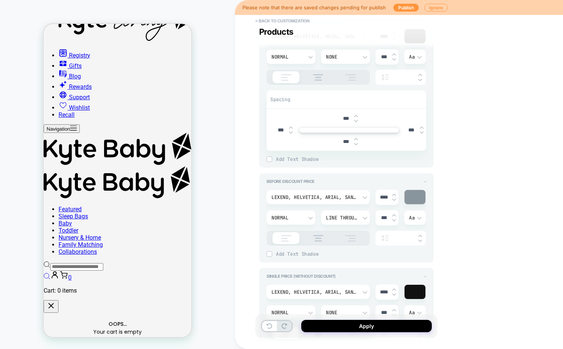
scroll to position [587, 0]
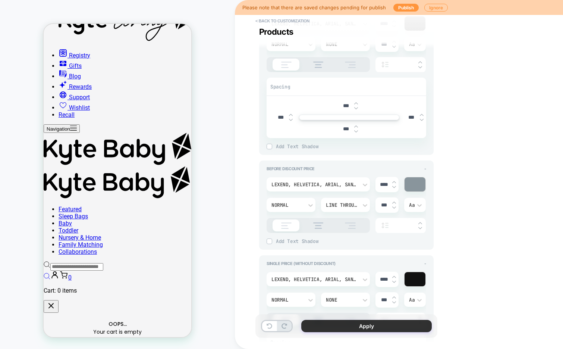
click at [320, 324] on button "Apply" at bounding box center [366, 326] width 131 height 12
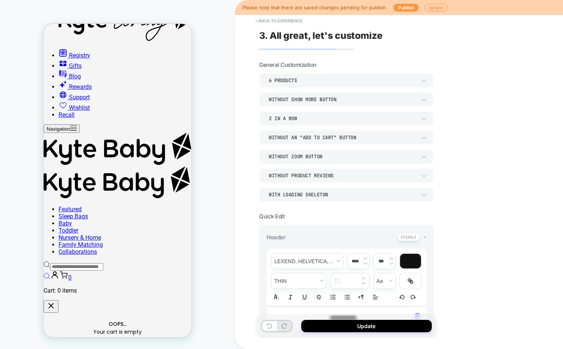
click at [309, 174] on div "Without Product Reviews" at bounding box center [343, 175] width 148 height 6
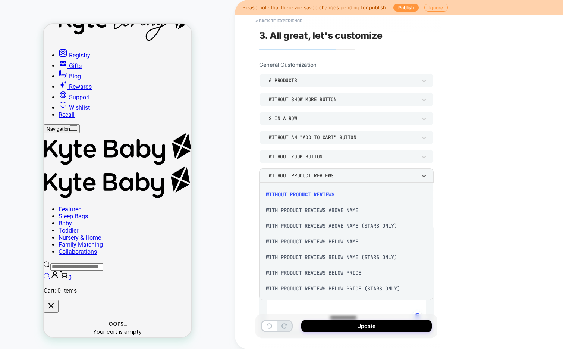
click at [366, 242] on div "With Product Reviews Below Name" at bounding box center [346, 241] width 168 height 16
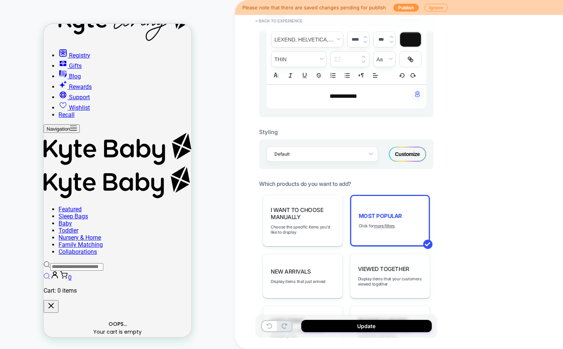
scroll to position [222, 0]
click at [411, 157] on div "Customize" at bounding box center [407, 153] width 37 height 15
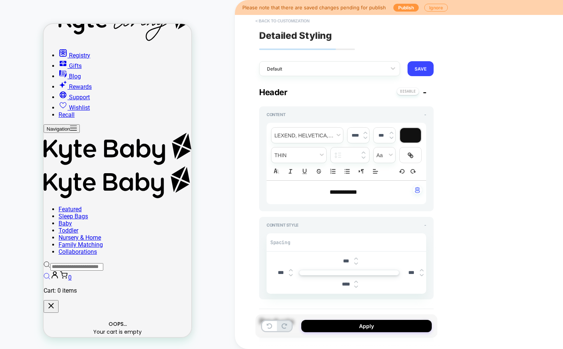
click at [277, 23] on button "< Back to customization" at bounding box center [283, 21] width 62 height 12
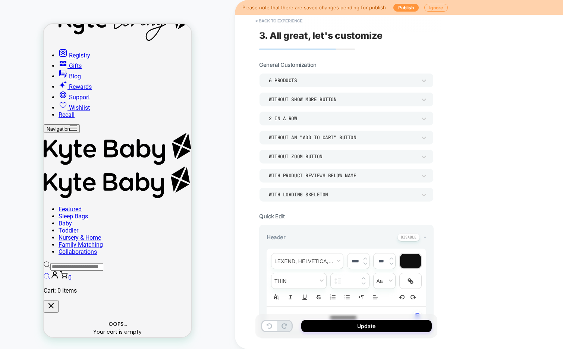
click at [342, 175] on div "With Product Reviews Below Name" at bounding box center [343, 175] width 148 height 6
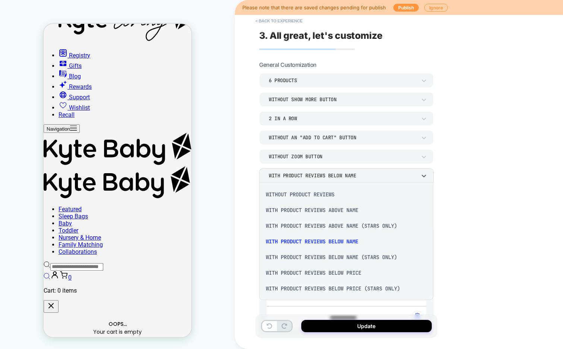
click at [342, 259] on div "With Product Reviews Below Name (Stars Only)" at bounding box center [346, 257] width 168 height 16
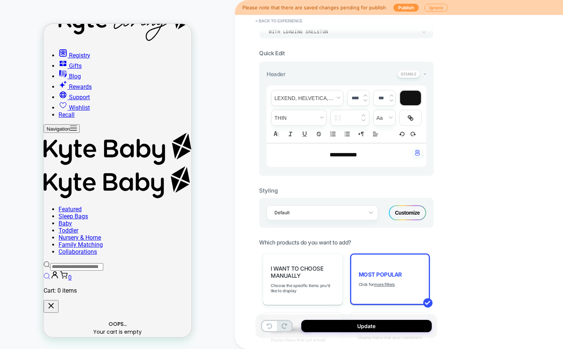
scroll to position [179, 0]
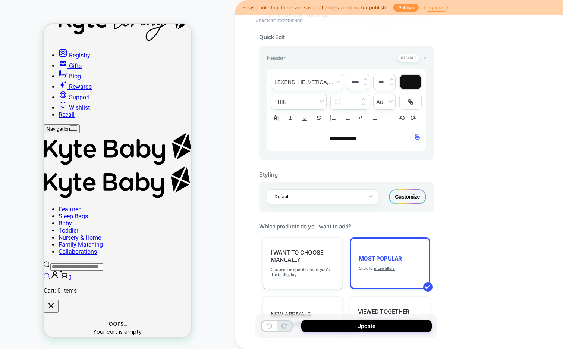
click at [411, 199] on div "Customize" at bounding box center [407, 196] width 37 height 15
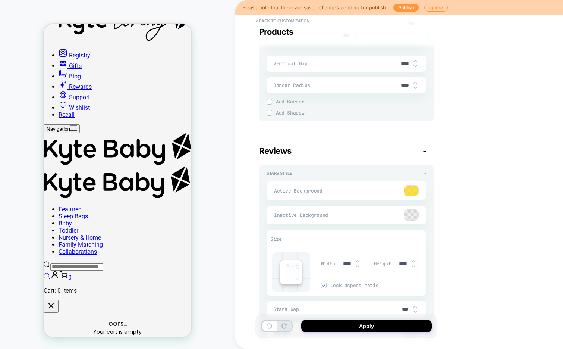
scroll to position [1107, 0]
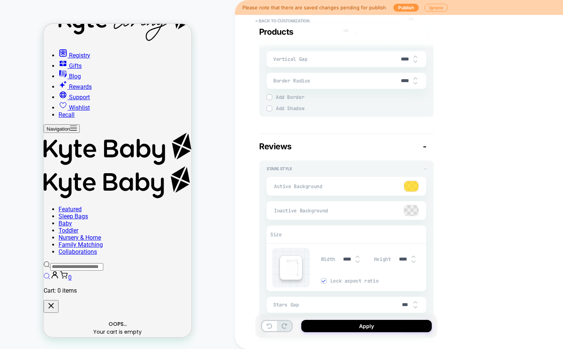
click at [417, 182] on div at bounding box center [411, 186] width 14 height 10
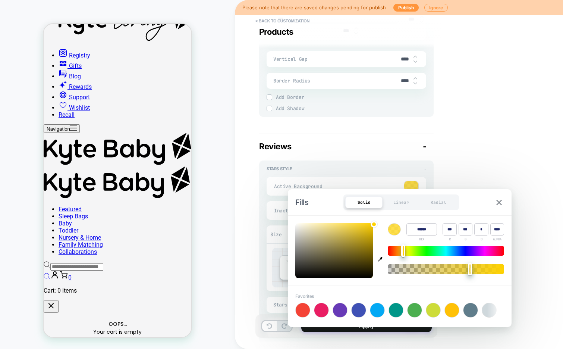
type textarea "*"
click at [423, 231] on input "******" at bounding box center [422, 229] width 31 height 12
type input "******"
type input "**"
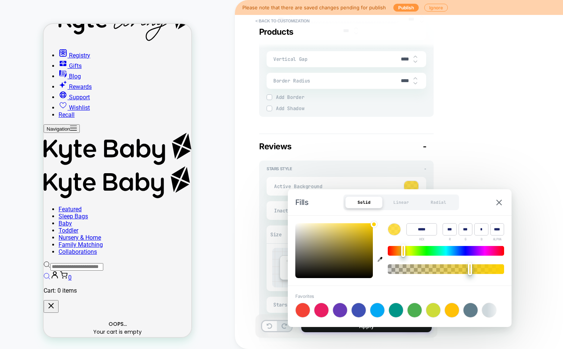
type input "**"
type input "*"
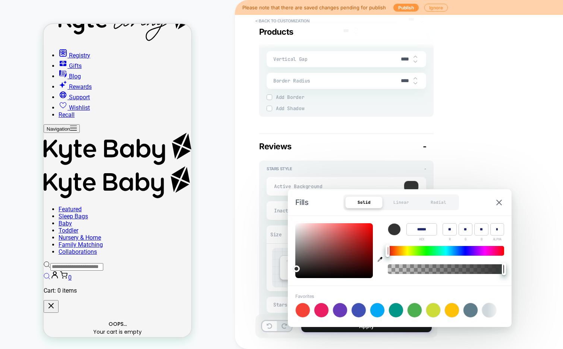
type textarea "*"
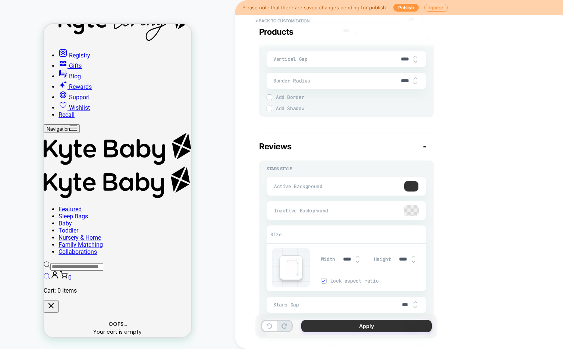
click at [357, 327] on button "Apply" at bounding box center [366, 326] width 131 height 12
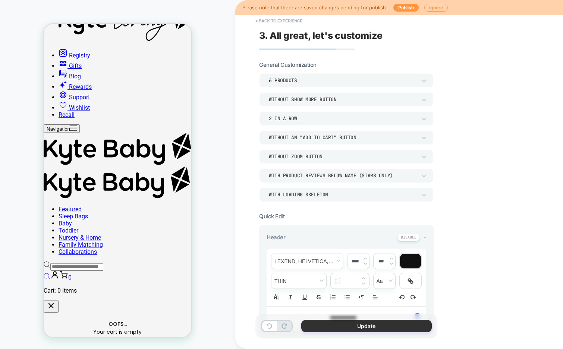
click at [331, 321] on button "Update" at bounding box center [366, 326] width 131 height 12
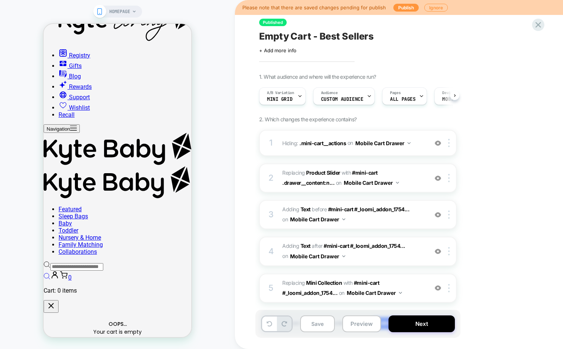
scroll to position [0, 0]
click at [317, 326] on button "Save" at bounding box center [317, 323] width 35 height 17
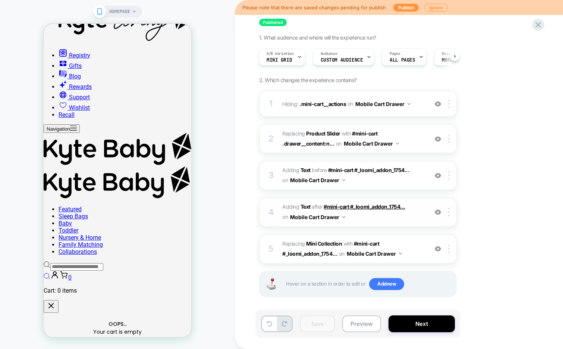
scroll to position [43, 0]
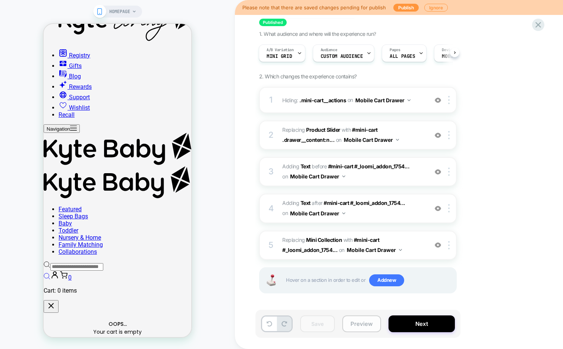
click at [351, 324] on button "Preview" at bounding box center [361, 323] width 39 height 17
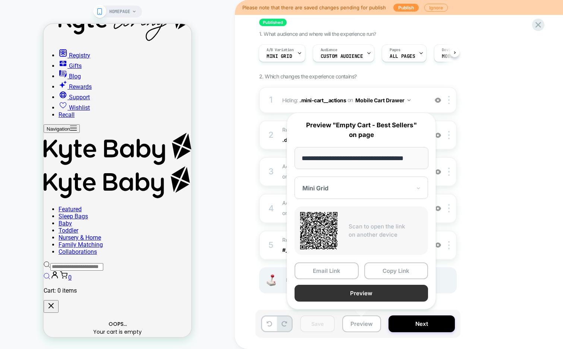
scroll to position [0, 0]
click at [359, 292] on button "Preview" at bounding box center [362, 293] width 134 height 17
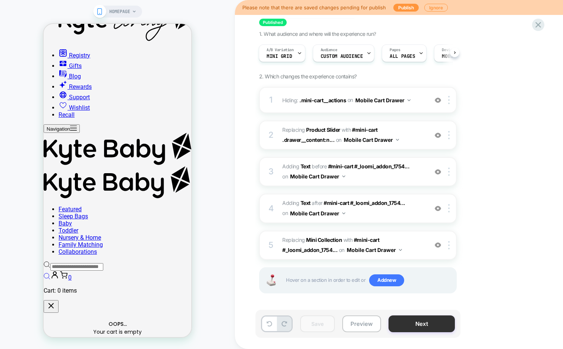
click at [402, 321] on button "Next" at bounding box center [422, 323] width 66 height 17
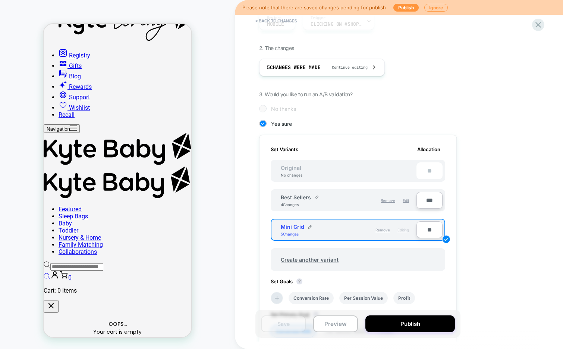
scroll to position [111, 0]
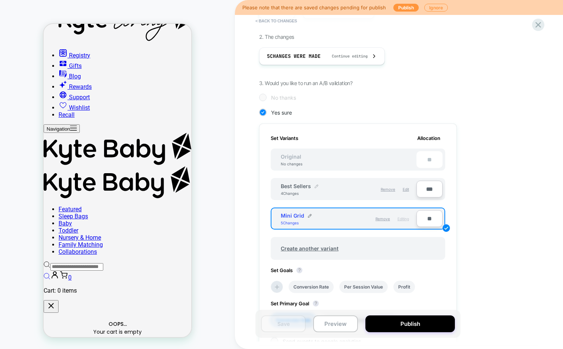
click at [317, 186] on img at bounding box center [317, 186] width 4 height 4
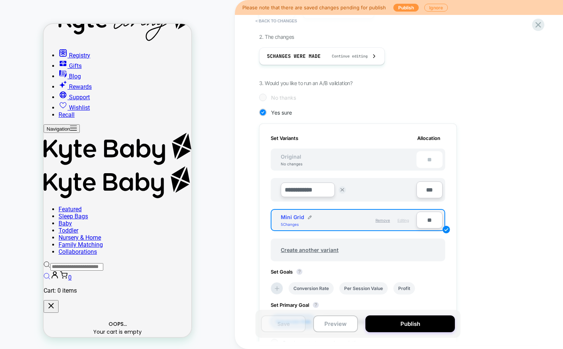
click at [302, 188] on input "**********" at bounding box center [308, 189] width 54 height 15
type input "******"
click at [367, 189] on strong "Save" at bounding box center [362, 190] width 10 height 6
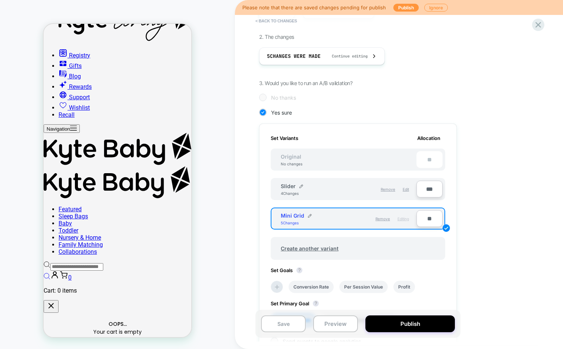
click at [424, 217] on input "**" at bounding box center [430, 218] width 26 height 17
type input "**"
type input "***"
click at [425, 188] on input "***" at bounding box center [430, 189] width 26 height 17
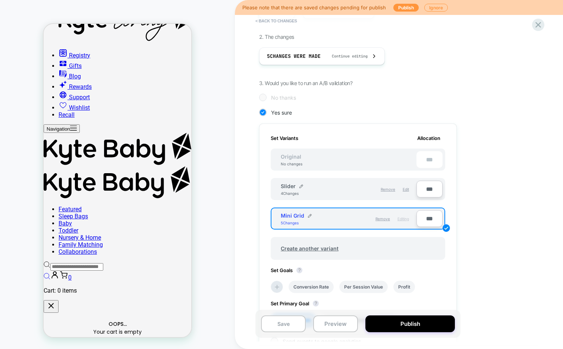
type input "**"
type input "***"
click at [290, 327] on button "Save" at bounding box center [283, 323] width 45 height 17
click at [385, 324] on button "Publish" at bounding box center [411, 323] width 90 height 17
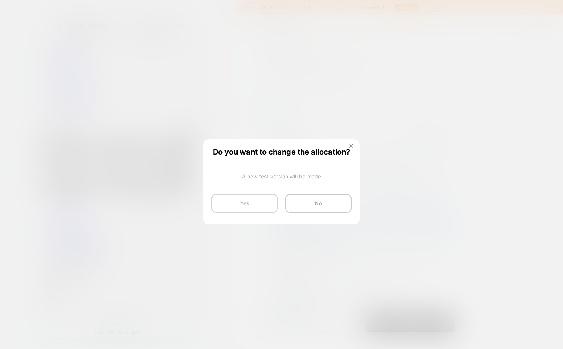
click at [238, 205] on button "Yes" at bounding box center [244, 203] width 66 height 19
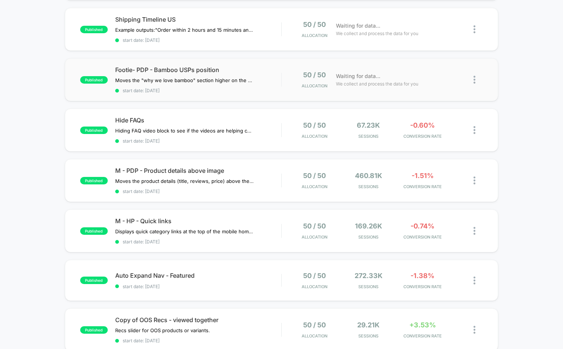
scroll to position [125, 0]
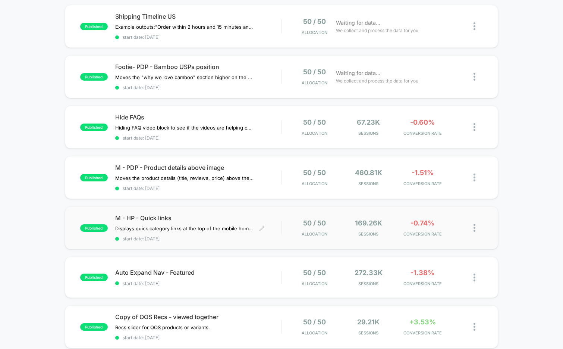
click at [189, 238] on span "start date: [DATE]" at bounding box center [198, 239] width 166 height 6
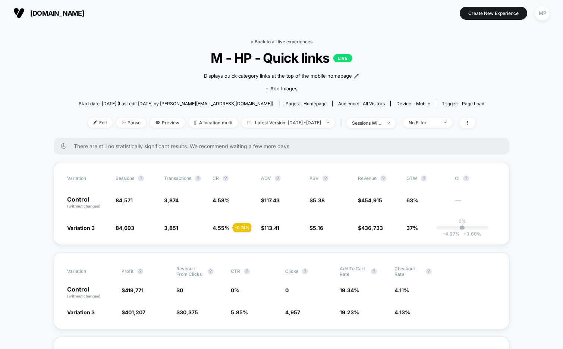
click at [263, 41] on link "< Back to all live experiences" at bounding box center [282, 42] width 62 height 6
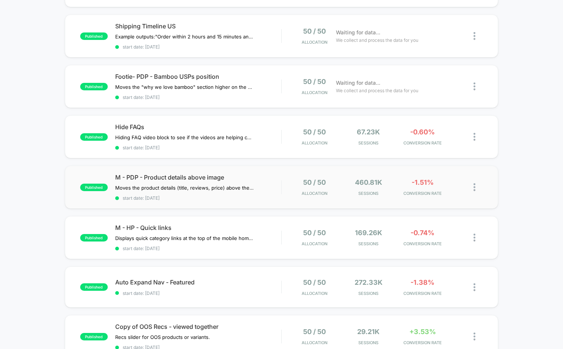
scroll to position [117, 0]
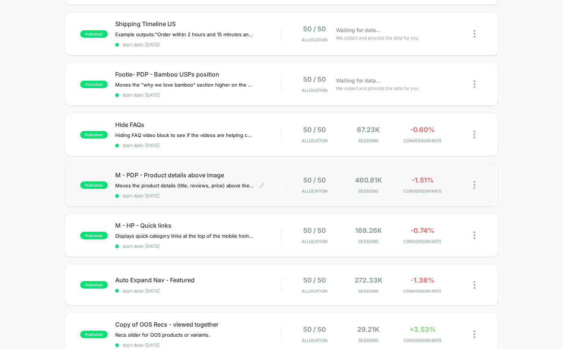
click at [194, 194] on span "start date: [DATE]" at bounding box center [198, 196] width 166 height 6
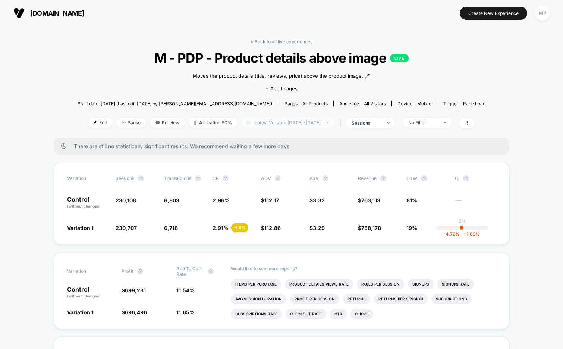
click at [273, 123] on span "Latest Version: Aug 13, 2025 - Sep 2, 2025" at bounding box center [287, 122] width 93 height 10
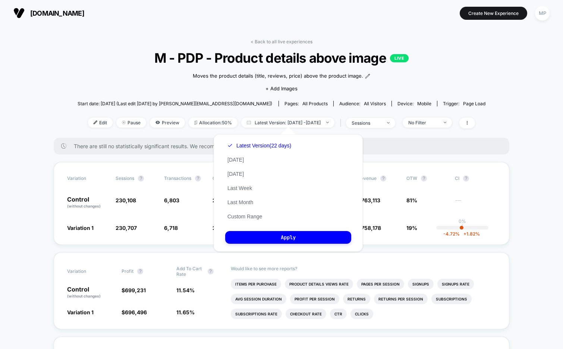
click at [395, 86] on div "Moves the product details (title, reviews, price) above the product image. Clic…" at bounding box center [281, 81] width 245 height 31
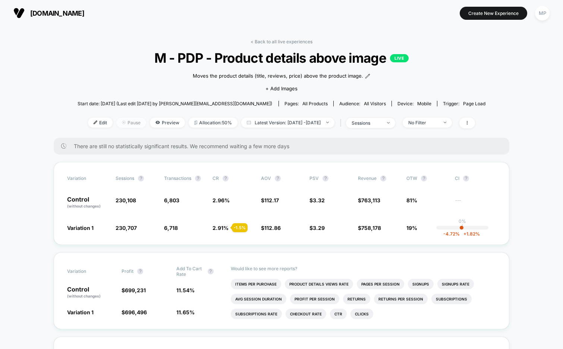
click at [118, 124] on span "Pause" at bounding box center [131, 122] width 30 height 10
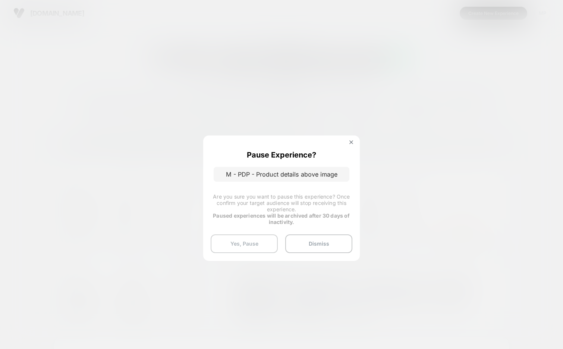
click at [251, 243] on button "Yes, Pause" at bounding box center [244, 243] width 67 height 19
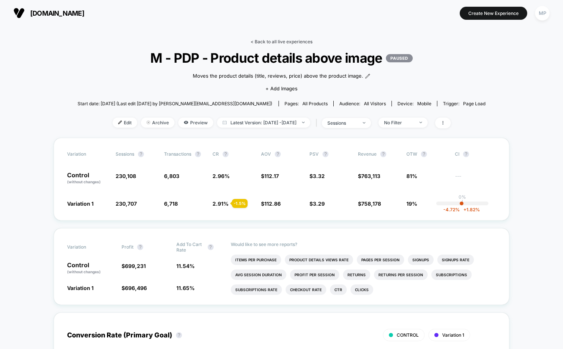
click at [269, 40] on link "< Back to all live experiences" at bounding box center [282, 42] width 62 height 6
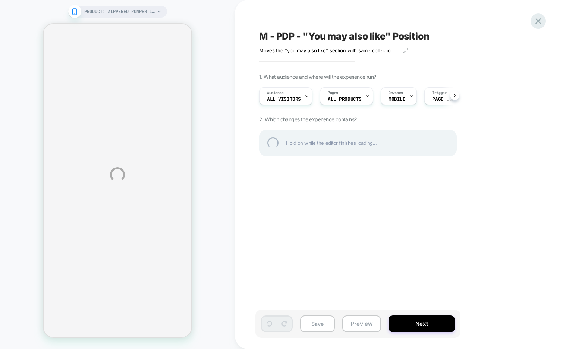
click at [542, 19] on div at bounding box center [538, 20] width 15 height 15
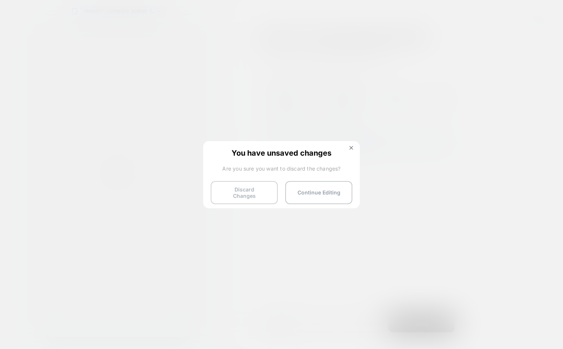
click at [255, 188] on button "Discard Changes" at bounding box center [244, 192] width 67 height 23
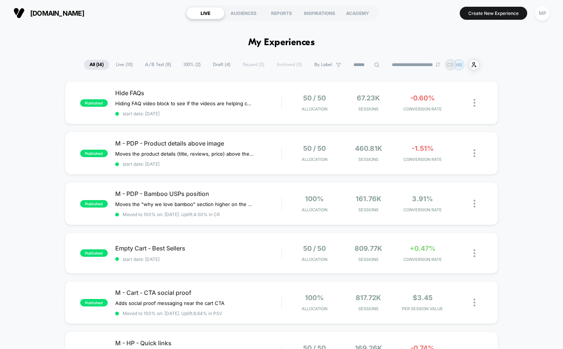
click at [164, 64] on span "A/B Test ( 8 )" at bounding box center [157, 65] width 37 height 10
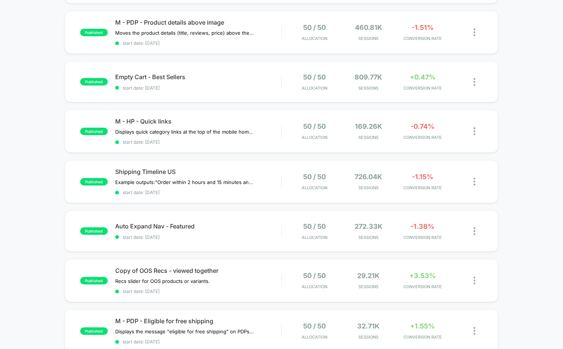
scroll to position [122, 0]
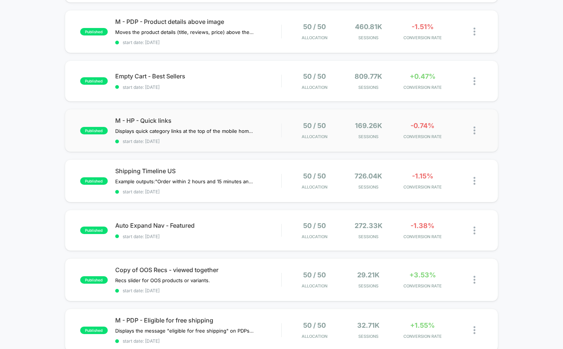
click at [215, 142] on div "published M - HP - Quick links Displays quick category links at the top of the …" at bounding box center [282, 130] width 434 height 43
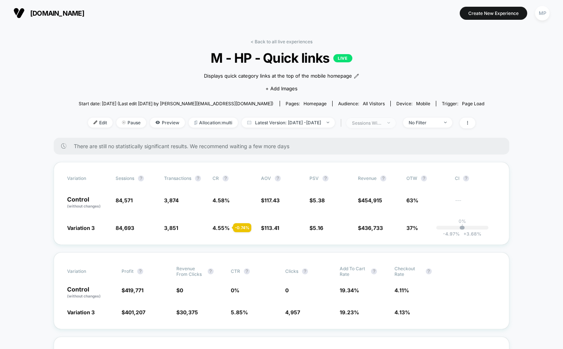
click at [395, 123] on span "sessions with impression" at bounding box center [370, 123] width 49 height 10
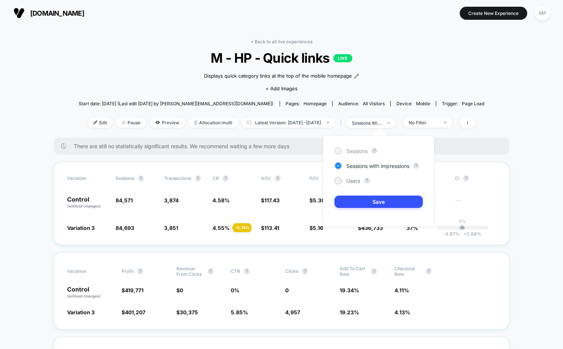
click at [344, 151] on div "Sessions" at bounding box center [351, 150] width 33 height 7
click at [349, 200] on button "Save" at bounding box center [379, 201] width 88 height 12
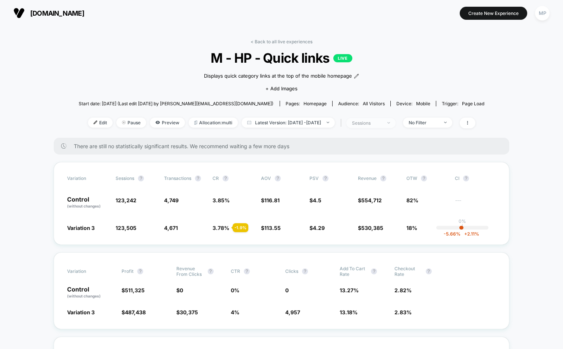
click at [367, 121] on div "sessions" at bounding box center [367, 123] width 30 height 6
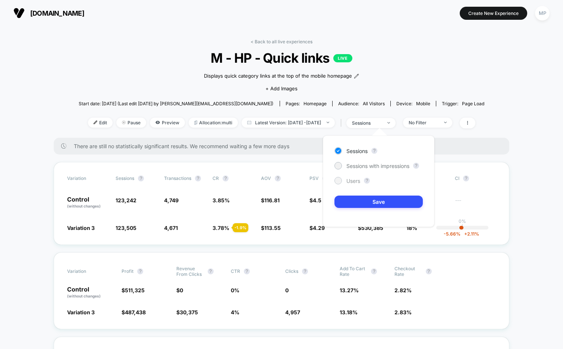
click at [348, 180] on span "Users" at bounding box center [353, 181] width 14 height 6
click at [353, 212] on div "Sessions ? Sessions with impressions ? Users ? Save" at bounding box center [379, 180] width 112 height 91
click at [358, 202] on button "Save" at bounding box center [379, 201] width 88 height 12
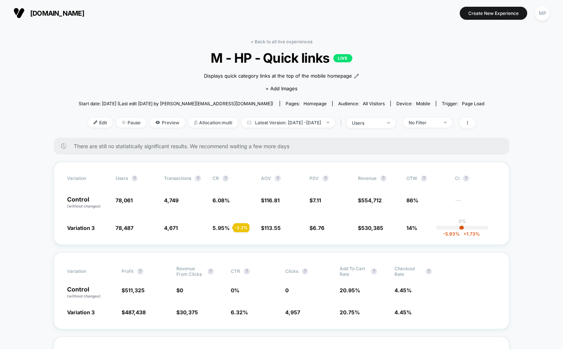
click at [311, 63] on span "M - HP - Quick links LIVE" at bounding box center [282, 58] width 366 height 16
copy span "M - HP - Quick links"
click at [202, 130] on div "< Back to all live experiences M - HP - Quick links LIVE Displays quick categor…" at bounding box center [282, 88] width 406 height 99
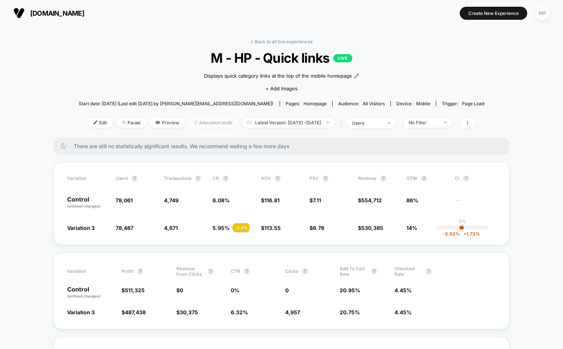
click at [203, 119] on span "Allocation: multi" at bounding box center [213, 122] width 49 height 10
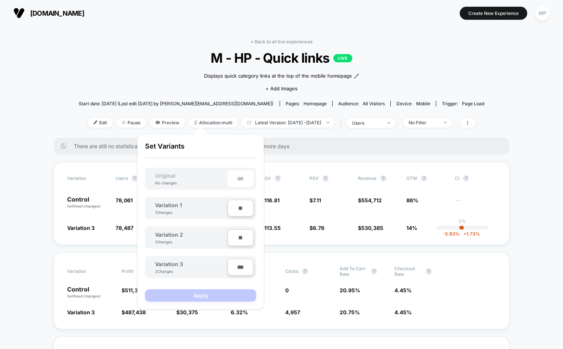
click at [174, 80] on div "Displays quick category links at the top of the mobile homepage Click to edit e…" at bounding box center [282, 81] width 244 height 31
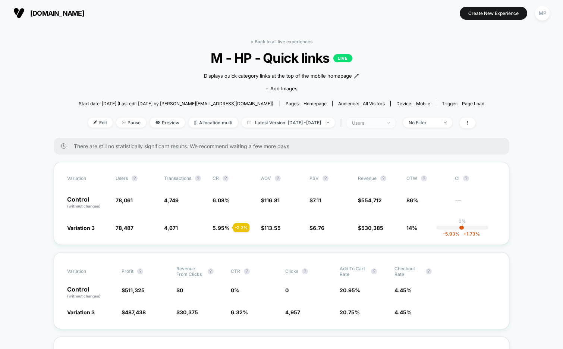
click at [372, 125] on div "users" at bounding box center [367, 123] width 30 height 6
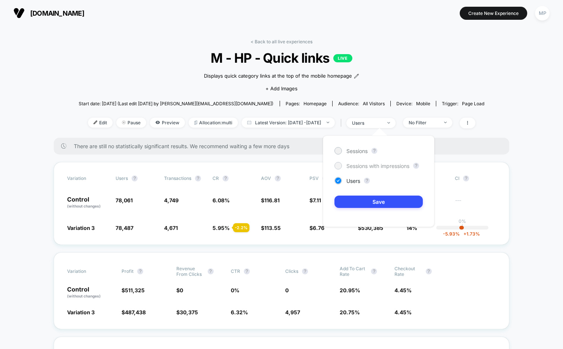
click at [352, 166] on span "Sessions with impressions" at bounding box center [377, 166] width 63 height 6
click at [346, 198] on button "Save" at bounding box center [379, 201] width 88 height 12
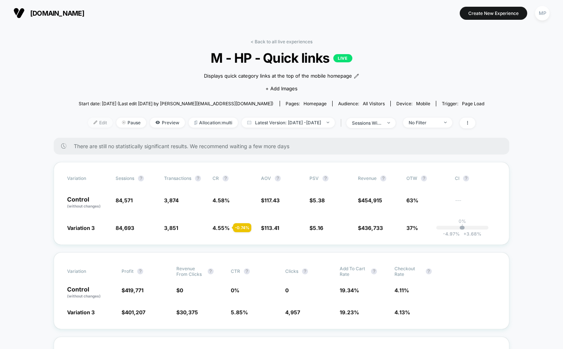
click at [88, 122] on span "Edit" at bounding box center [100, 122] width 25 height 10
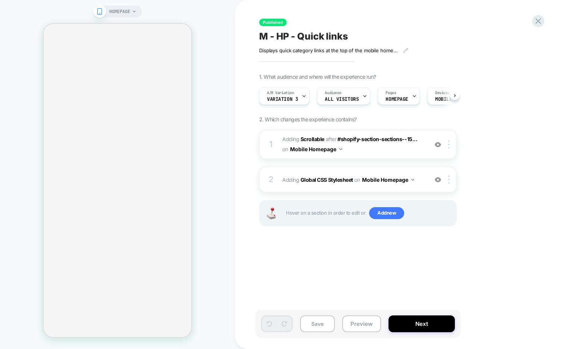
scroll to position [0, 0]
click at [435, 144] on img at bounding box center [438, 144] width 6 height 6
click at [303, 95] on icon at bounding box center [303, 96] width 5 height 5
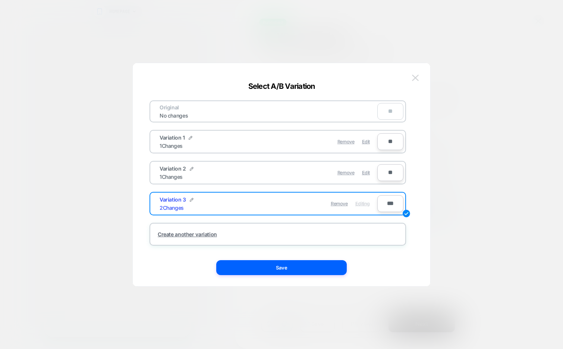
click at [419, 79] on button at bounding box center [415, 77] width 11 height 11
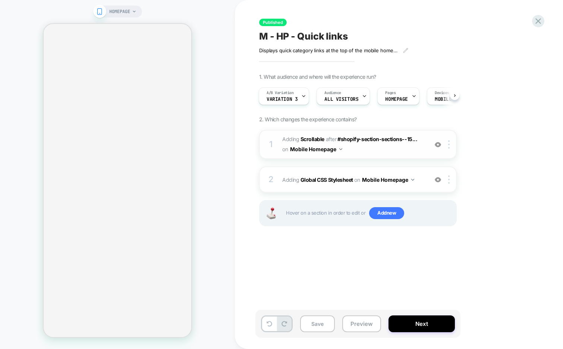
click at [438, 144] on img at bounding box center [438, 144] width 6 height 6
click at [440, 180] on img at bounding box center [438, 179] width 6 height 6
click at [449, 143] on img at bounding box center [448, 144] width 1 height 8
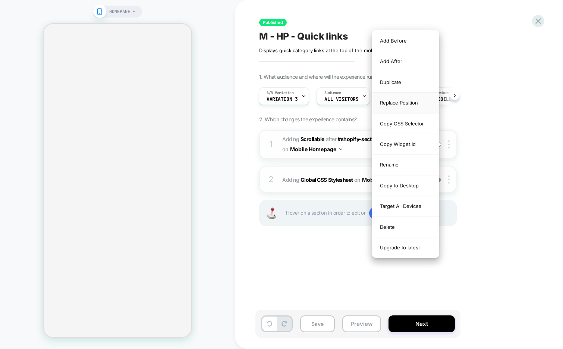
click at [414, 105] on div "Replace Position" at bounding box center [406, 102] width 66 height 21
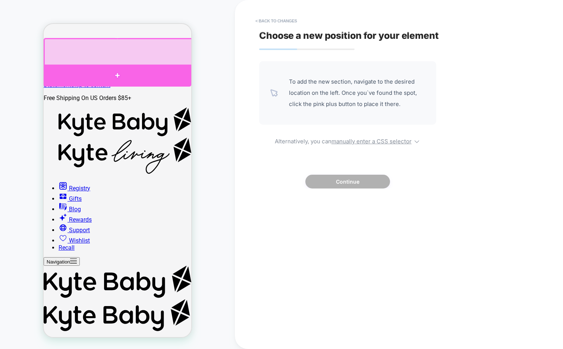
click at [123, 72] on div at bounding box center [118, 76] width 148 height 22
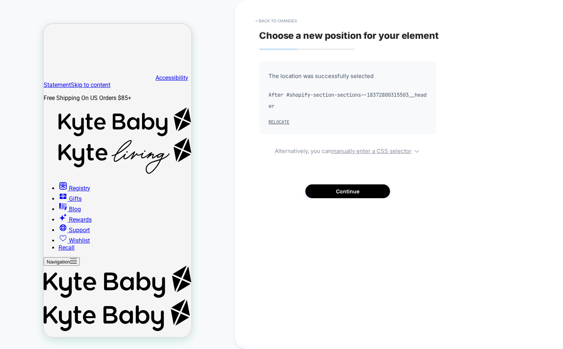
scroll to position [0, 0]
click at [268, 25] on button "< Back to changes" at bounding box center [276, 21] width 49 height 12
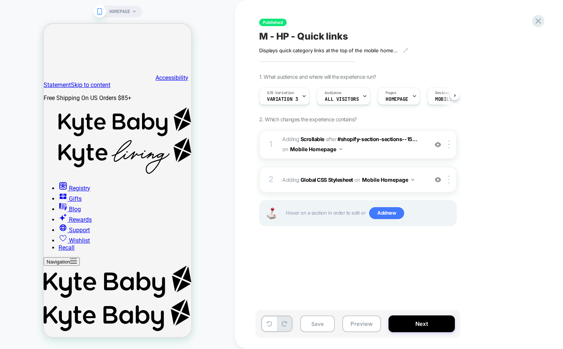
scroll to position [0, 0]
click at [323, 33] on span "M - HP - Quick links" at bounding box center [303, 36] width 89 height 11
click at [323, 33] on textarea "**********" at bounding box center [326, 36] width 135 height 11
click at [358, 20] on div "**********" at bounding box center [395, 174] width 280 height 334
click at [539, 22] on icon at bounding box center [538, 21] width 10 height 10
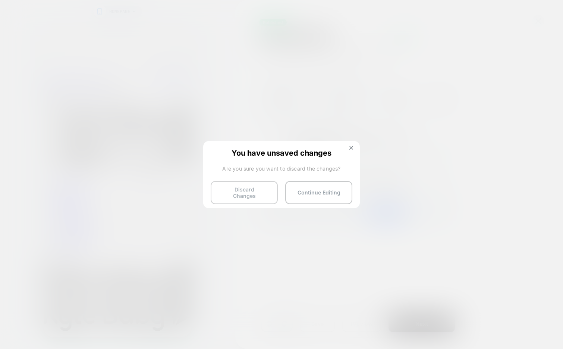
click at [248, 186] on button "Discard Changes" at bounding box center [244, 192] width 67 height 23
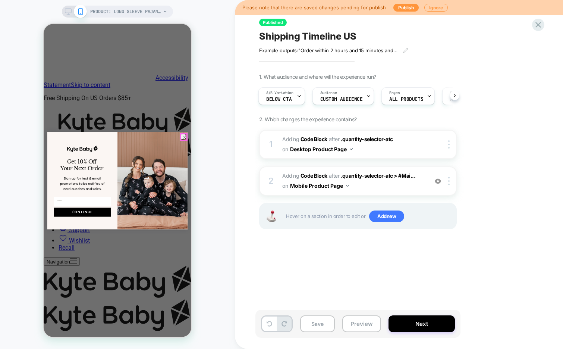
click at [182, 135] on circle "Close dialog" at bounding box center [185, 137] width 6 height 6
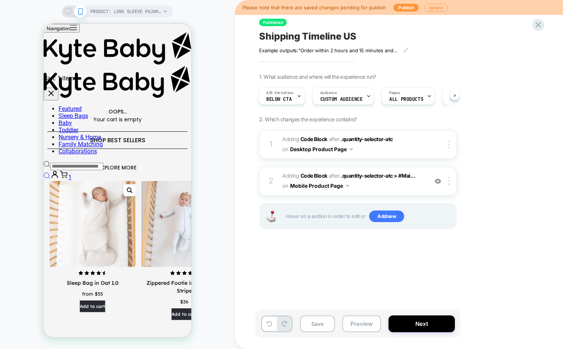
scroll to position [345, 0]
click at [302, 95] on div "A/B Variation Below CTA" at bounding box center [281, 96] width 47 height 18
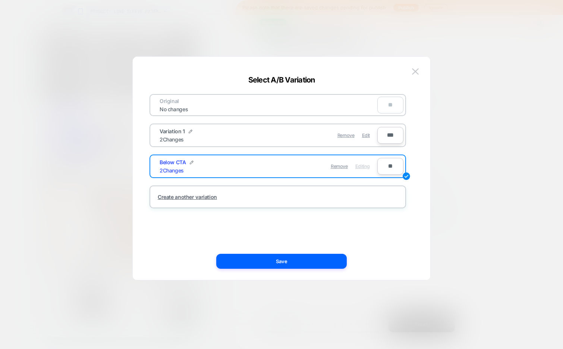
click at [361, 135] on div "Remove Edit" at bounding box center [321, 135] width 105 height 15
click at [366, 135] on span "Edit" at bounding box center [366, 135] width 8 height 6
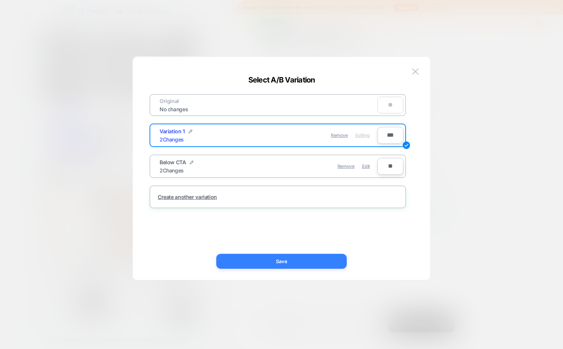
click at [281, 258] on button "Save" at bounding box center [281, 261] width 131 height 15
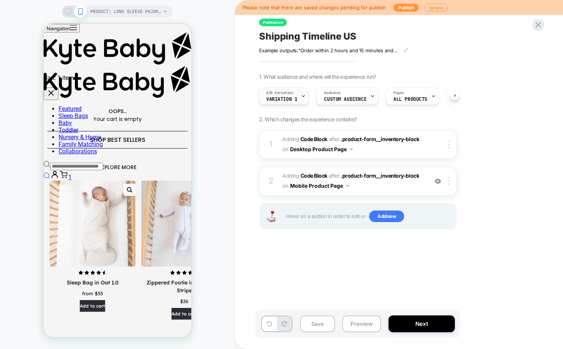
click at [305, 95] on icon at bounding box center [303, 96] width 5 height 5
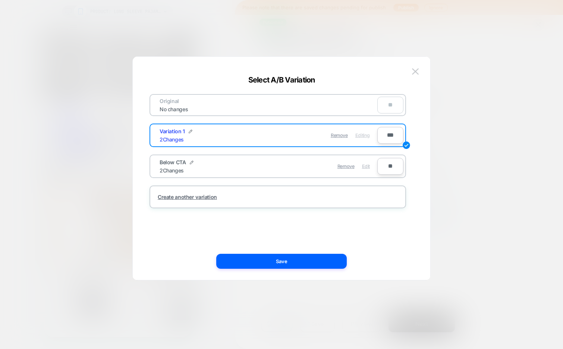
click at [365, 164] on span "Edit" at bounding box center [366, 166] width 8 height 6
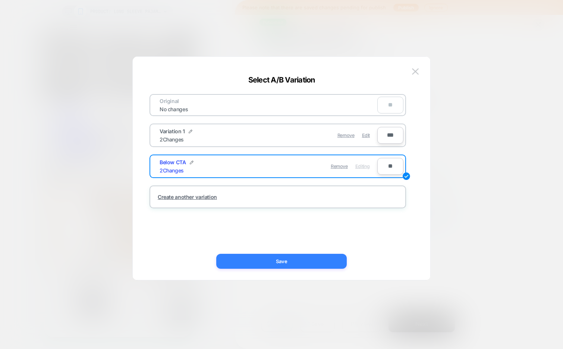
click at [273, 263] on button "Save" at bounding box center [281, 261] width 131 height 15
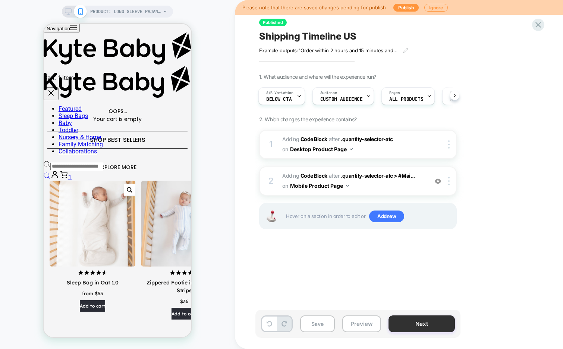
click at [410, 326] on button "Next" at bounding box center [422, 323] width 66 height 17
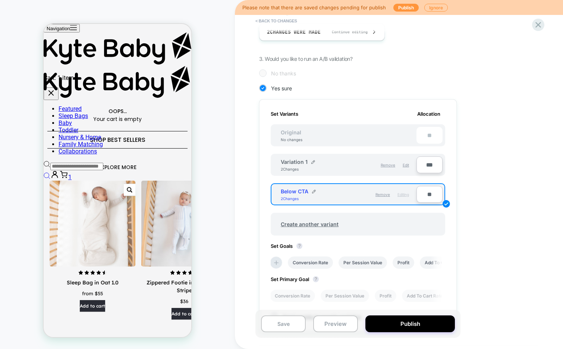
scroll to position [151, 0]
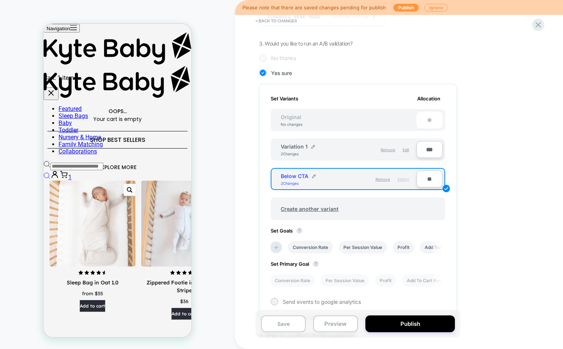
click at [427, 179] on input "**" at bounding box center [430, 178] width 26 height 17
type input "***"
type input "**"
type input "***"
click at [424, 150] on input "***" at bounding box center [430, 149] width 26 height 17
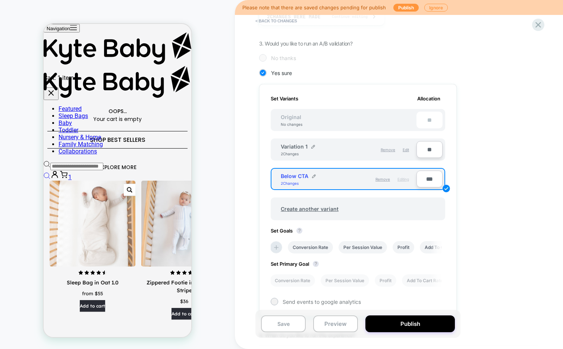
type input "**"
click at [471, 138] on div "1. What audience and where will the experience run? Audience Custom Audience Pa…" at bounding box center [395, 151] width 272 height 456
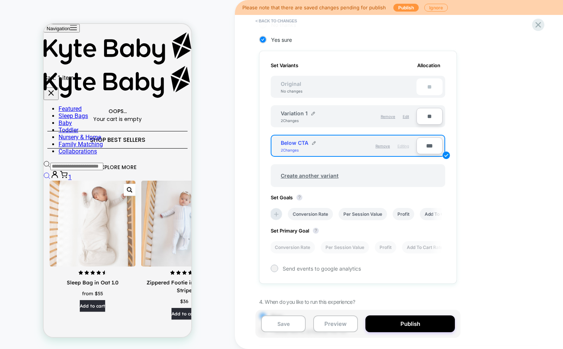
scroll to position [218, 0]
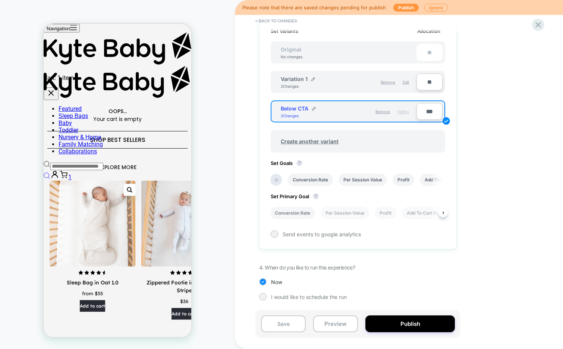
click at [300, 212] on li "Conversion Rate" at bounding box center [292, 213] width 45 height 12
click at [390, 326] on button "Publish" at bounding box center [411, 323] width 90 height 17
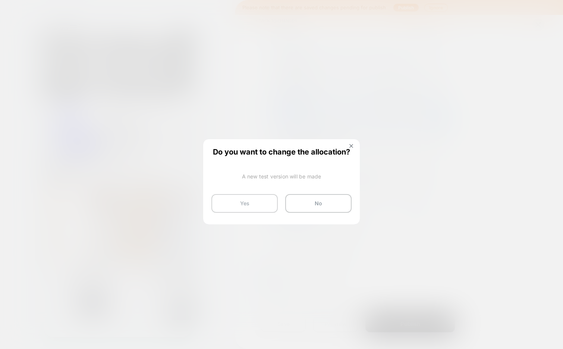
click at [230, 202] on button "Yes" at bounding box center [244, 203] width 66 height 19
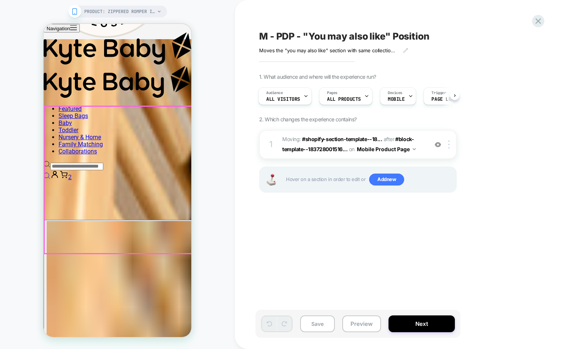
scroll to position [1055, 0]
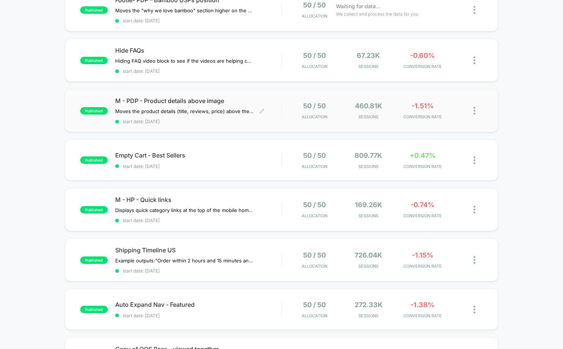
scroll to position [96, 0]
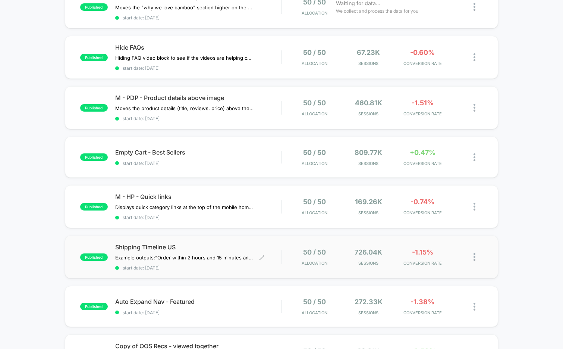
click at [203, 267] on span "start date: 7/30/2025" at bounding box center [198, 268] width 166 height 6
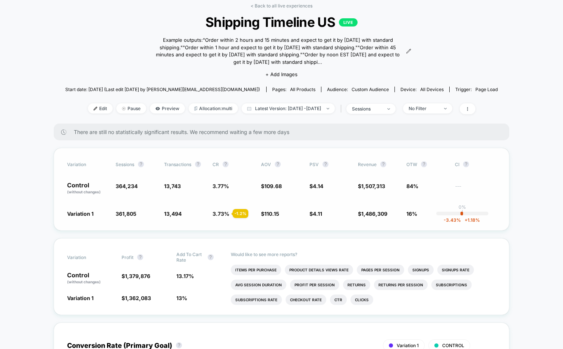
scroll to position [36, 0]
click at [285, 4] on link "< Back to all live experiences" at bounding box center [282, 6] width 62 height 6
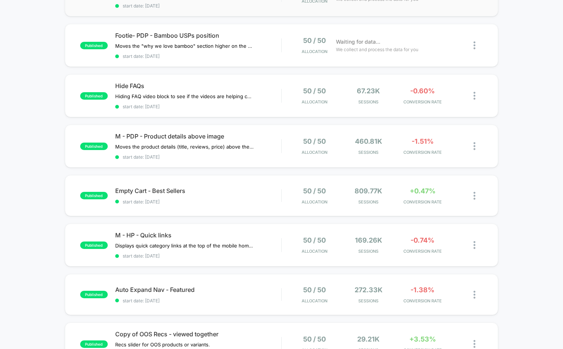
scroll to position [122, 0]
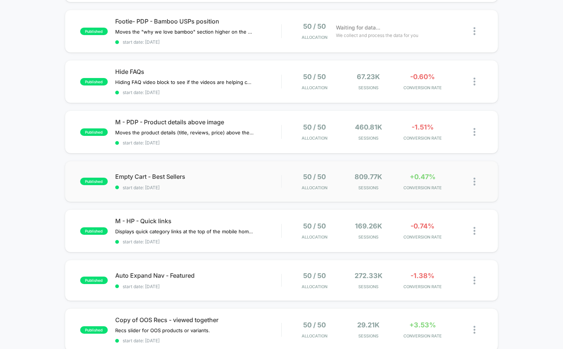
click at [208, 189] on div "published Empty Cart - Best Sellers start date: 8/13/2025 50 / 50 Allocation 80…" at bounding box center [282, 181] width 434 height 41
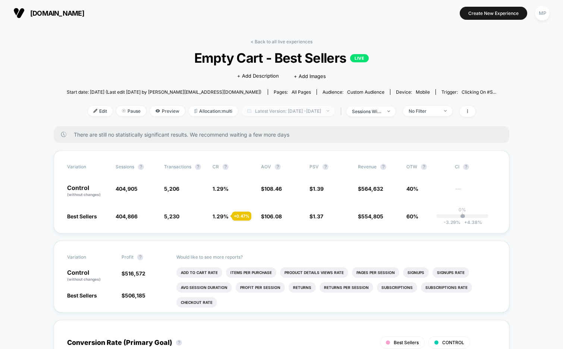
click at [289, 110] on span "Latest Version: Aug 13, 2025 - Sep 2, 2025" at bounding box center [288, 111] width 93 height 10
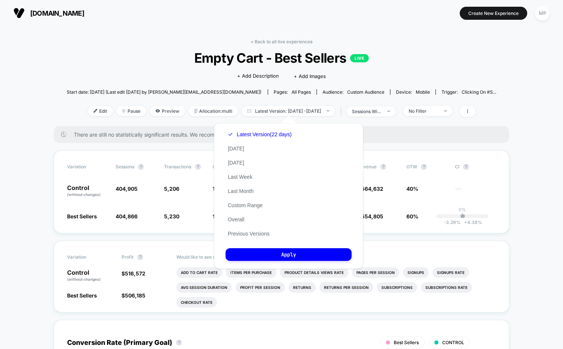
click at [169, 67] on div "Click to edit experience details + Add Description + Add Images" at bounding box center [282, 76] width 258 height 20
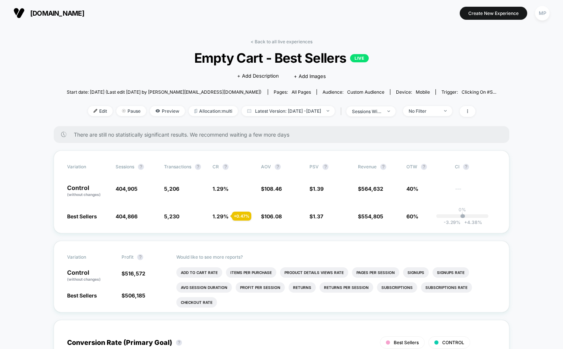
click at [256, 45] on div "< Back to all live experiences Empty Cart - Best Sellers LIVE Click to edit exp…" at bounding box center [282, 82] width 430 height 87
click at [264, 43] on link "< Back to all live experiences" at bounding box center [282, 42] width 62 height 6
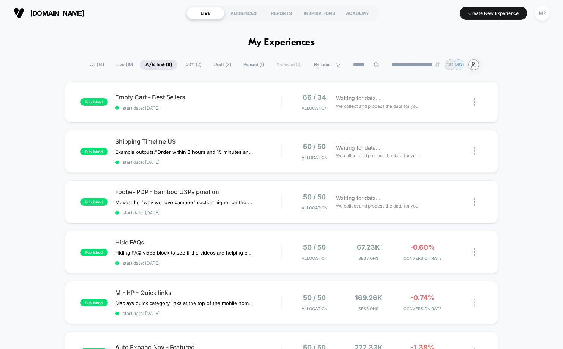
click at [477, 65] on icon "user-plus-alt-1-svgrepo-com" at bounding box center [474, 65] width 6 height 6
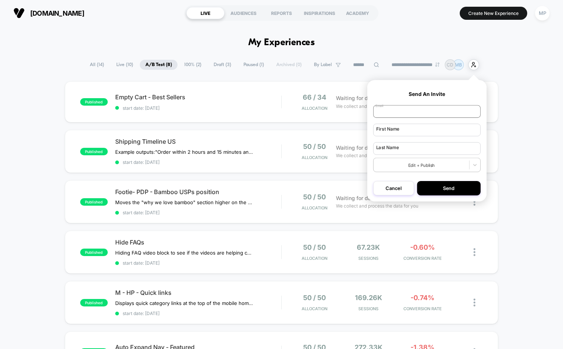
click at [415, 115] on input "email" at bounding box center [426, 111] width 107 height 13
type input "****"
click at [402, 130] on input "text" at bounding box center [426, 129] width 107 height 13
type input "****"
click at [391, 153] on input "text" at bounding box center [426, 148] width 107 height 13
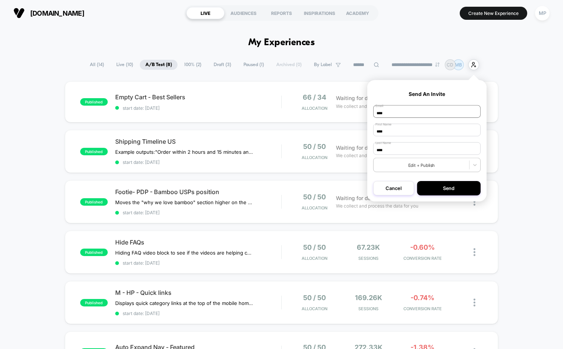
type input "****"
click at [442, 112] on input "****" at bounding box center [426, 111] width 107 height 13
click at [386, 113] on input "****" at bounding box center [426, 111] width 107 height 13
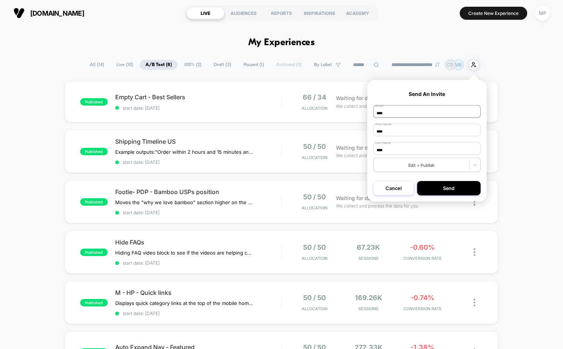
paste input "**********"
type input "**********"
click at [476, 168] on icon at bounding box center [475, 165] width 6 height 6
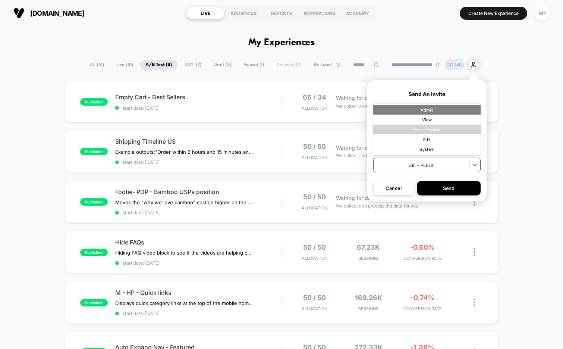
click at [448, 112] on div "Admin" at bounding box center [426, 110] width 107 height 10
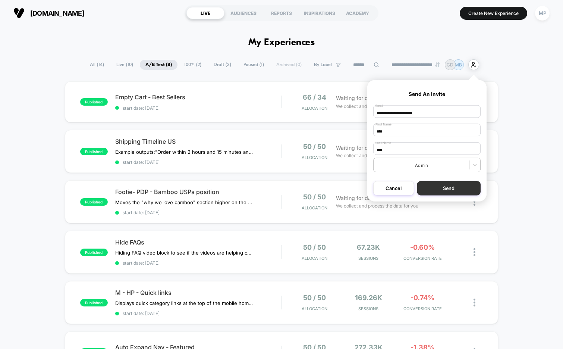
click at [454, 189] on button "Send" at bounding box center [449, 188] width 64 height 14
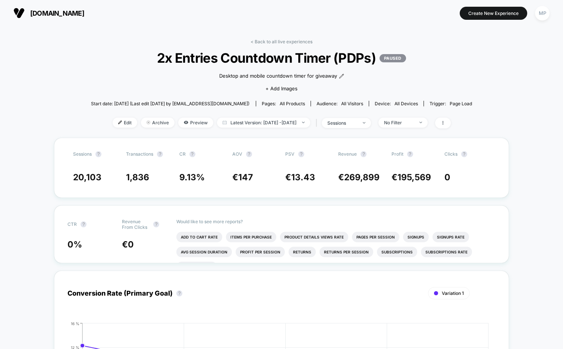
click at [222, 57] on span "2x Entries Countdown Timer (PDPs) PAUSED" at bounding box center [281, 58] width 343 height 16
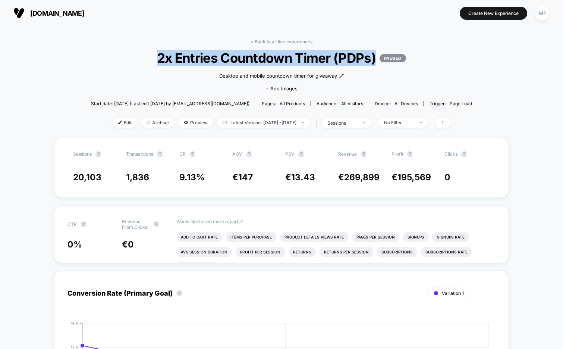
copy span "2x Entries Countdown Timer (PDPs)"
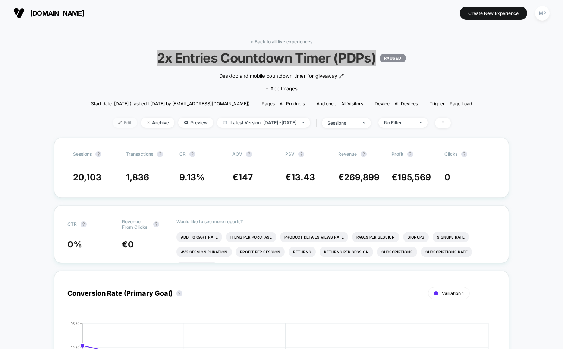
click at [113, 121] on span "Edit" at bounding box center [125, 122] width 25 height 10
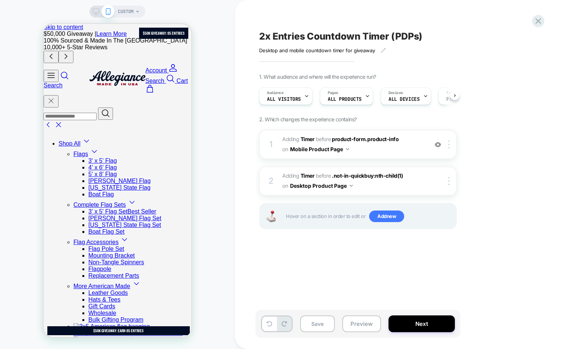
scroll to position [0, 0]
click at [438, 145] on img at bounding box center [438, 144] width 6 height 6
click at [372, 326] on button "Preview" at bounding box center [361, 323] width 39 height 17
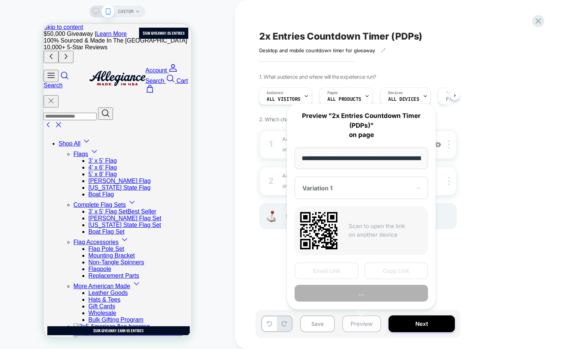
scroll to position [0, 142]
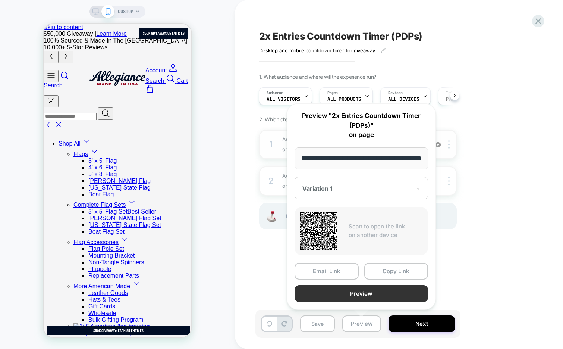
click at [371, 291] on button "Preview" at bounding box center [362, 293] width 134 height 17
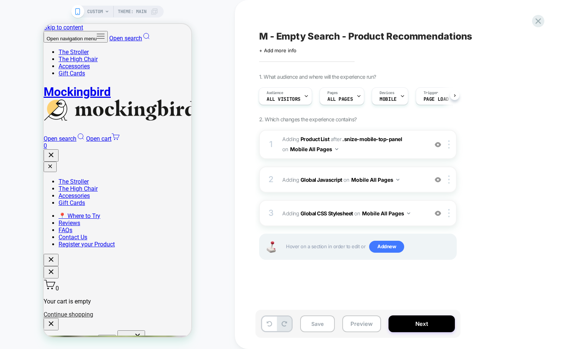
click at [309, 33] on span "M - Empty Search - Product Recommendations" at bounding box center [365, 36] width 213 height 11
click at [309, 33] on textarea "**********" at bounding box center [383, 36] width 248 height 11
click at [357, 324] on button "Preview" at bounding box center [361, 323] width 39 height 17
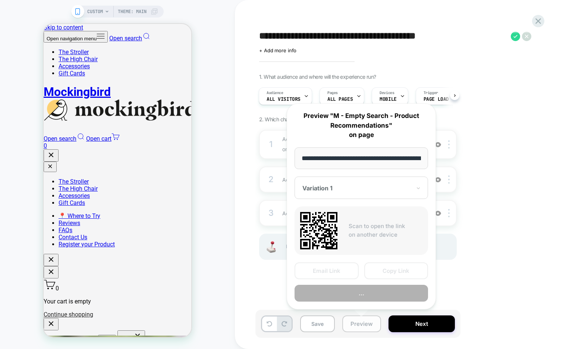
scroll to position [0, 29]
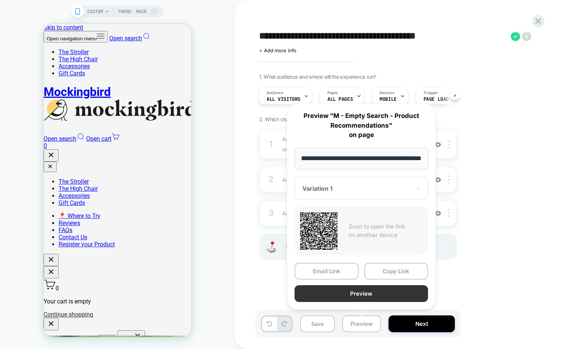
click at [351, 294] on button "Preview" at bounding box center [362, 293] width 134 height 17
